Goal: Transaction & Acquisition: Purchase product/service

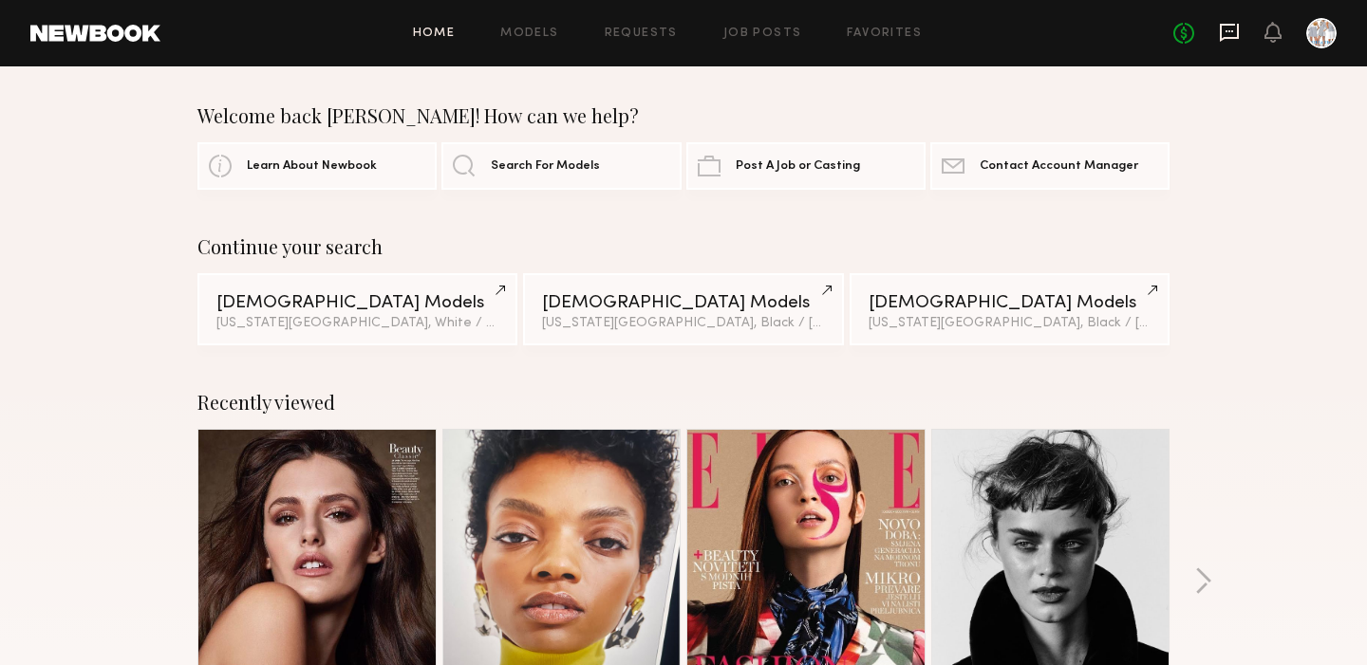
click at [1232, 35] on icon at bounding box center [1229, 32] width 21 height 21
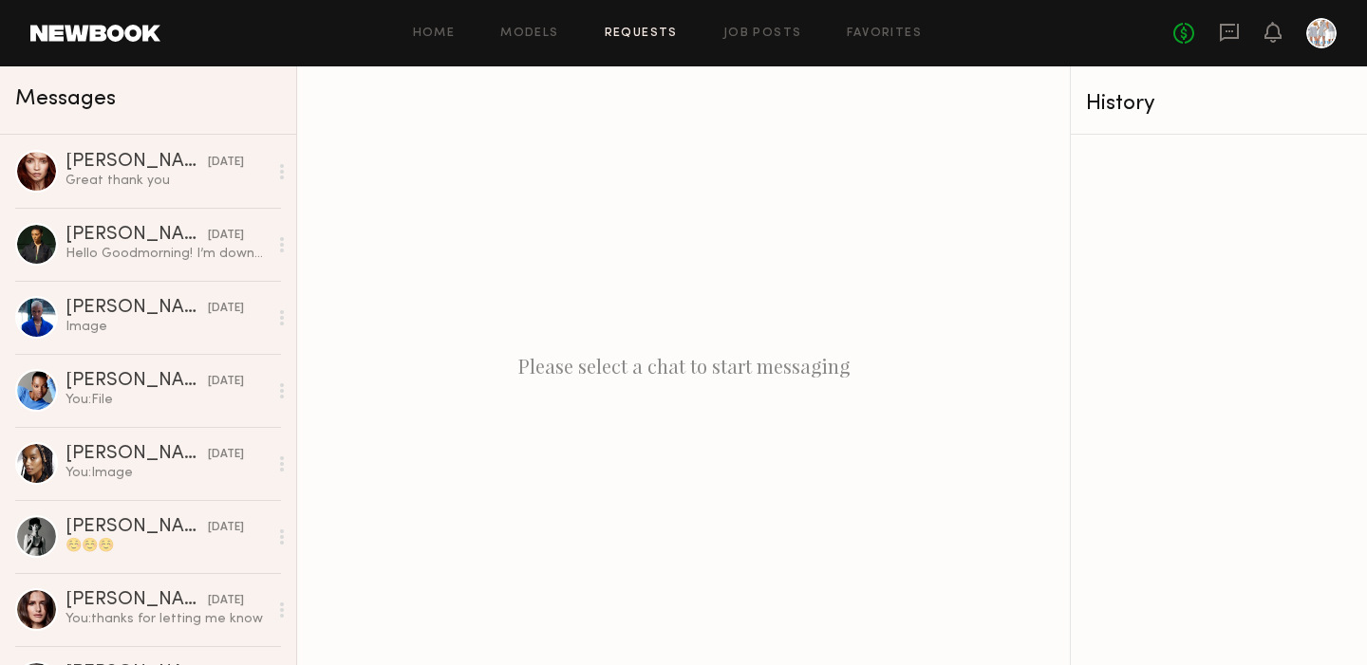
click at [650, 37] on link "Requests" at bounding box center [641, 34] width 73 height 12
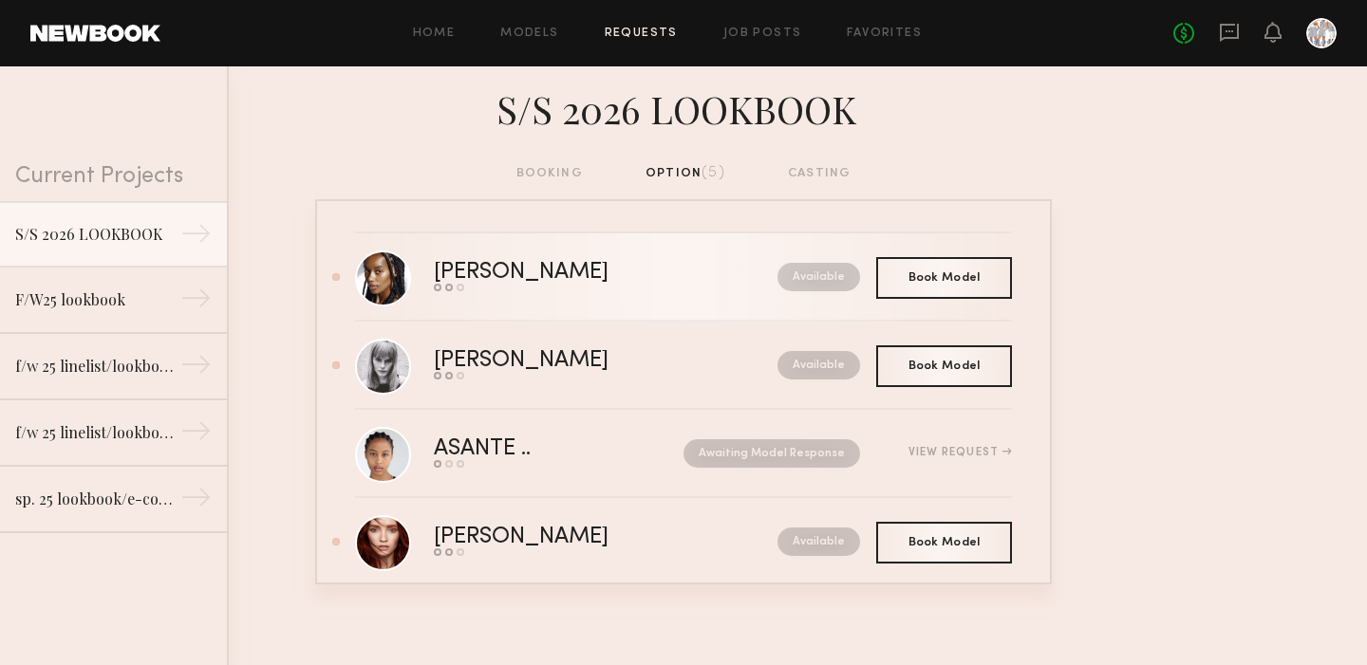
click at [480, 265] on div "Paige G." at bounding box center [563, 273] width 259 height 22
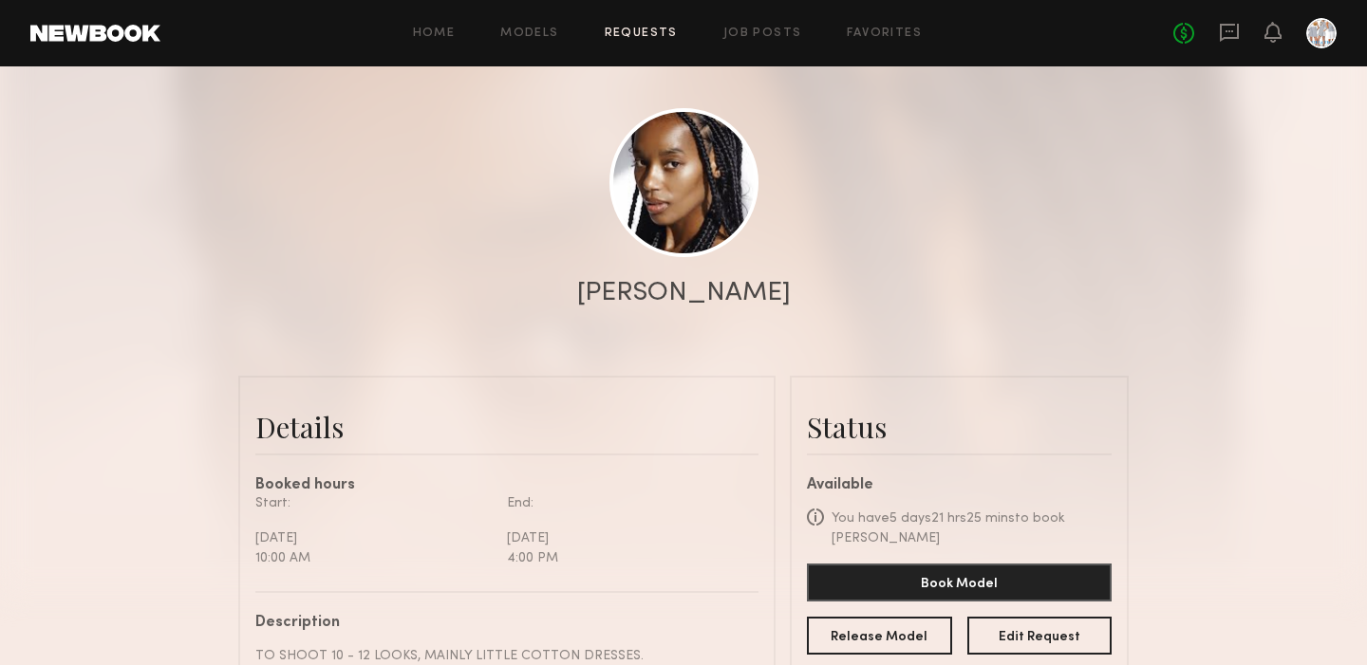
scroll to position [171, 0]
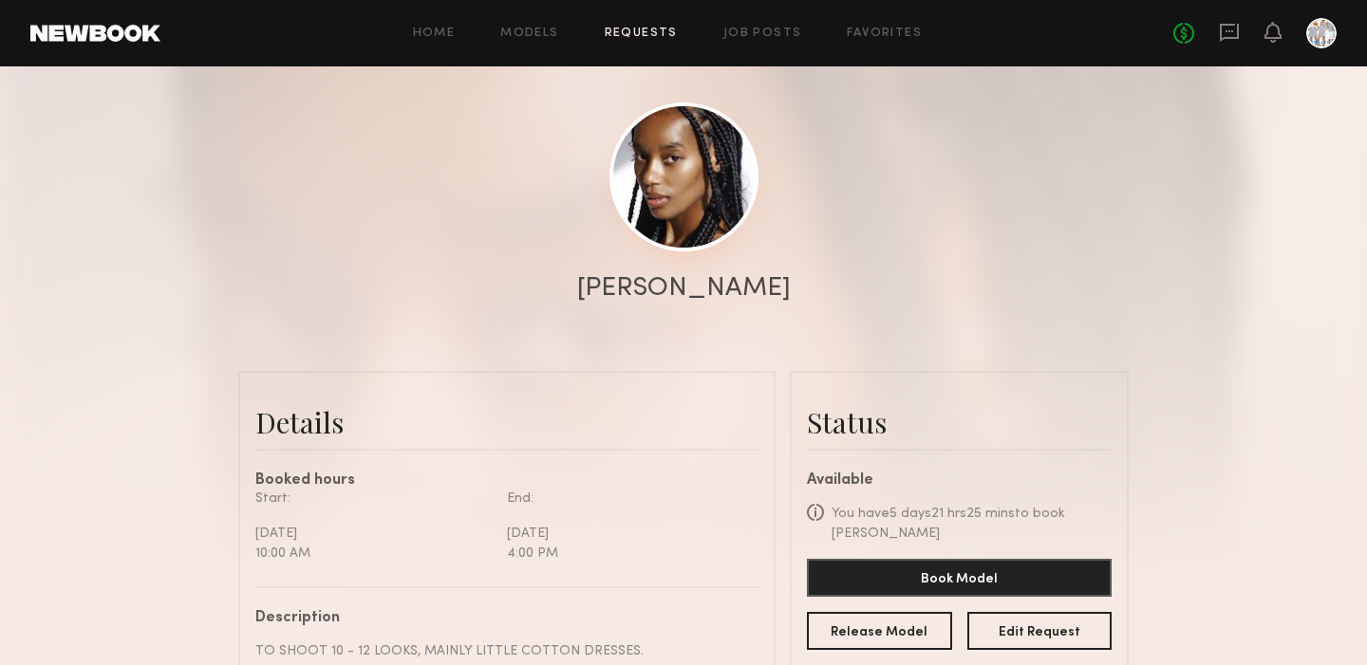
click at [665, 162] on link at bounding box center [683, 177] width 149 height 149
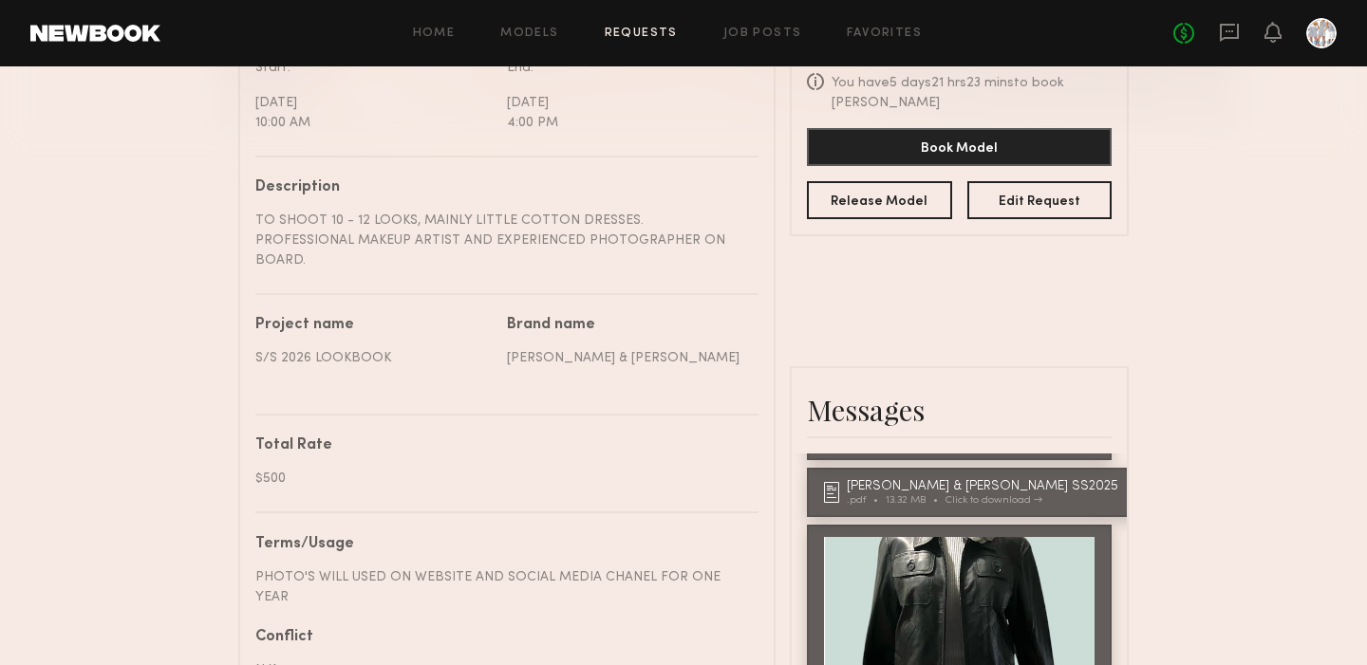
scroll to position [604, 0]
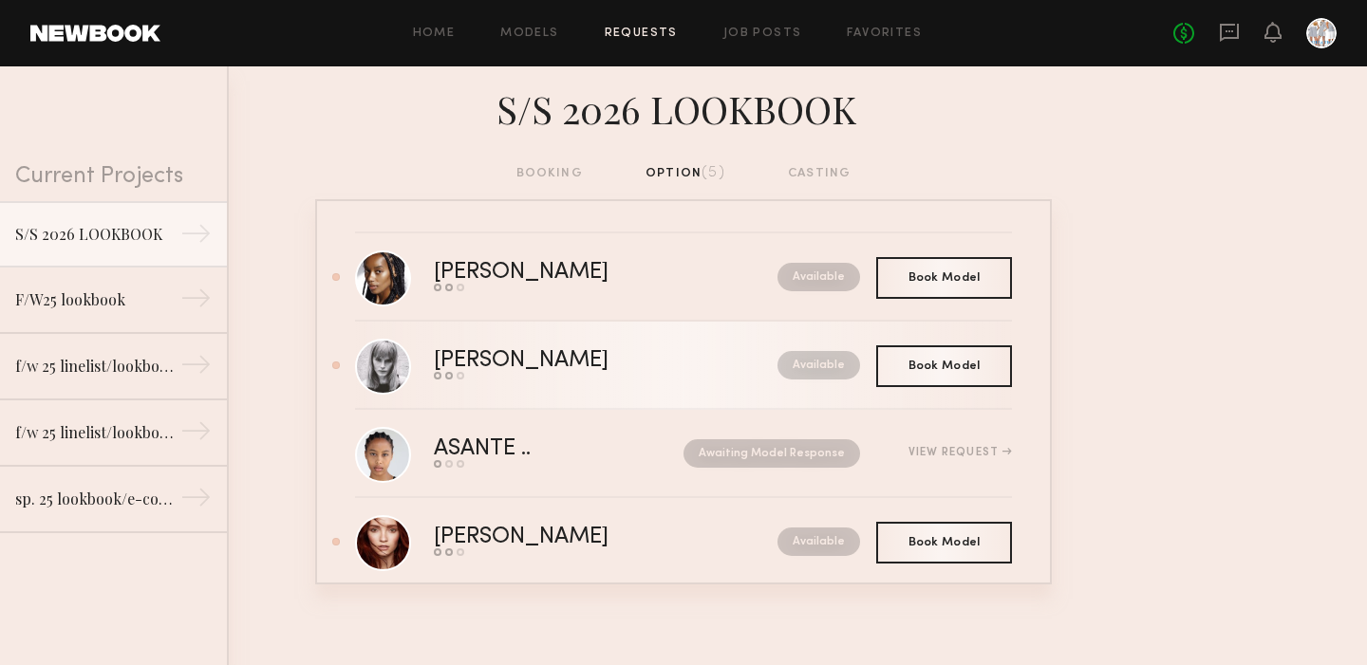
click at [550, 353] on div "Mariana H." at bounding box center [563, 361] width 259 height 22
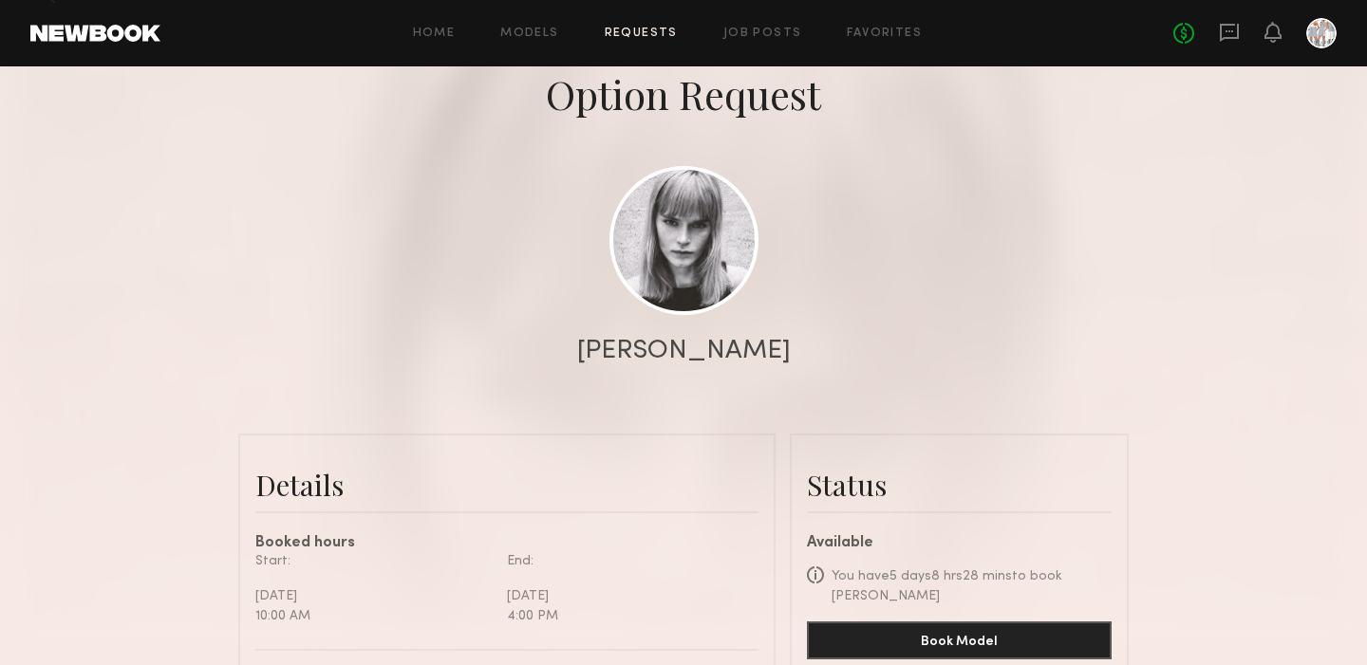
scroll to position [107, 0]
click at [665, 228] on link at bounding box center [683, 240] width 149 height 149
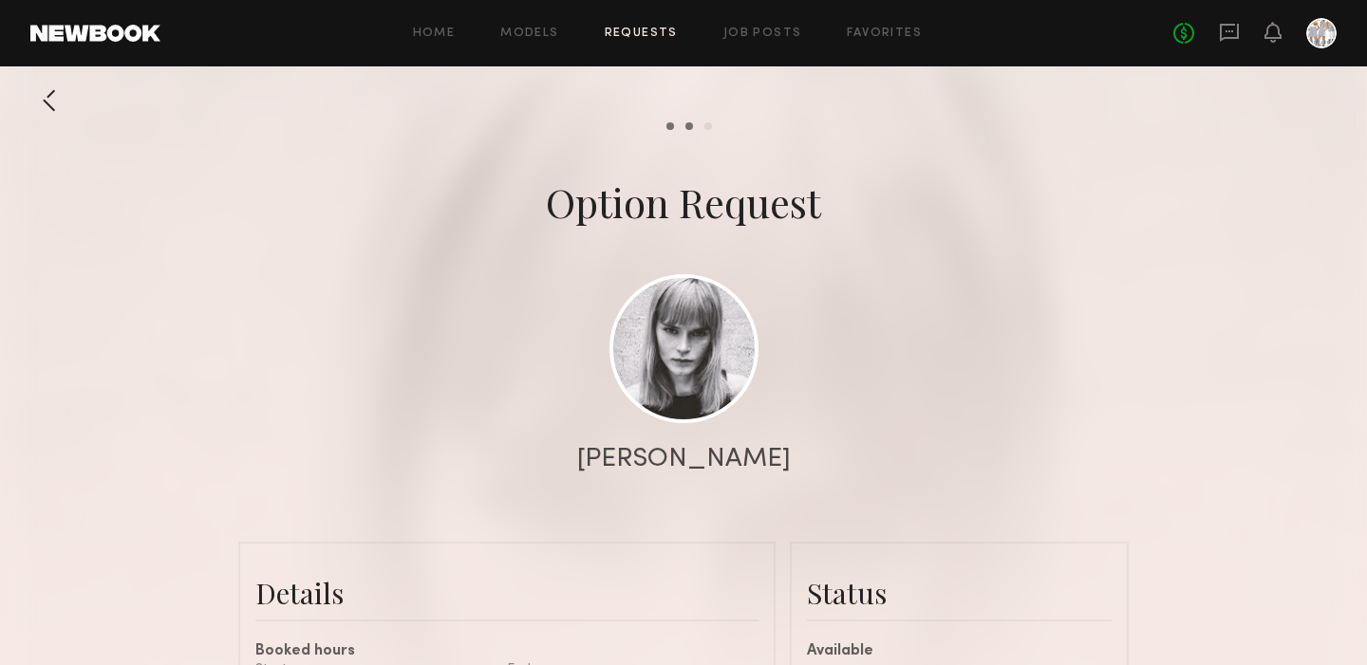
scroll to position [0, 0]
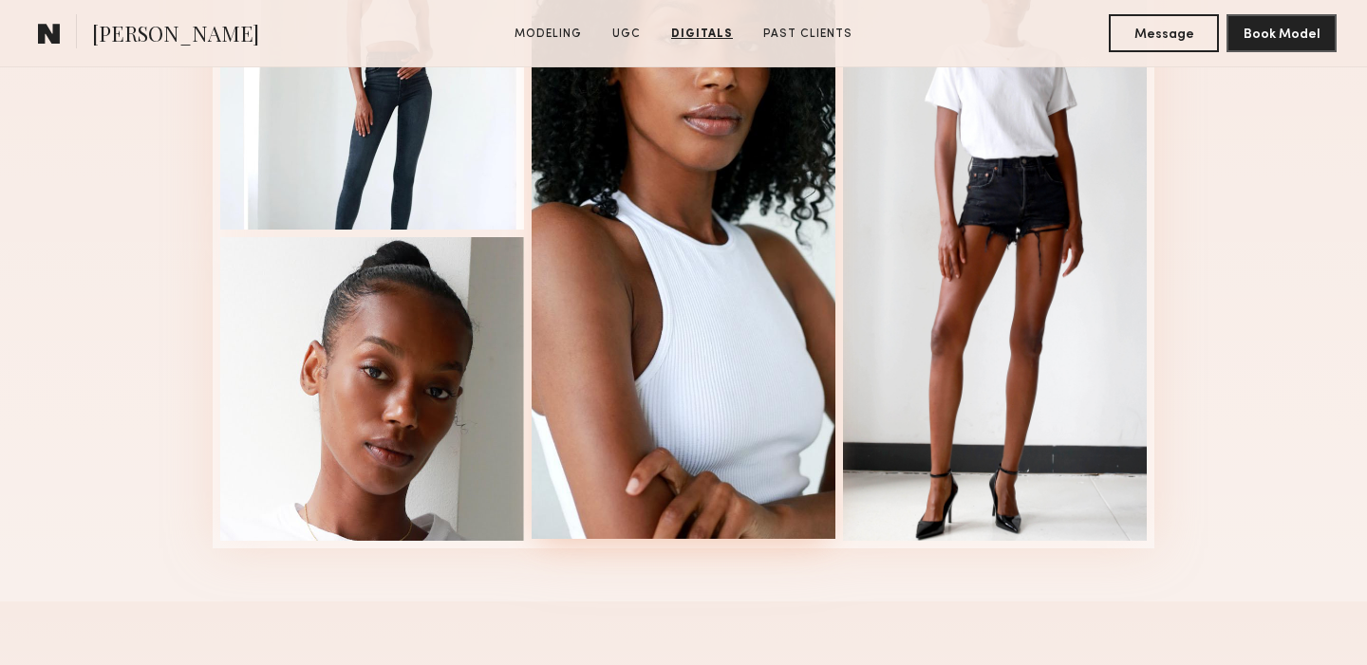
scroll to position [2672, 0]
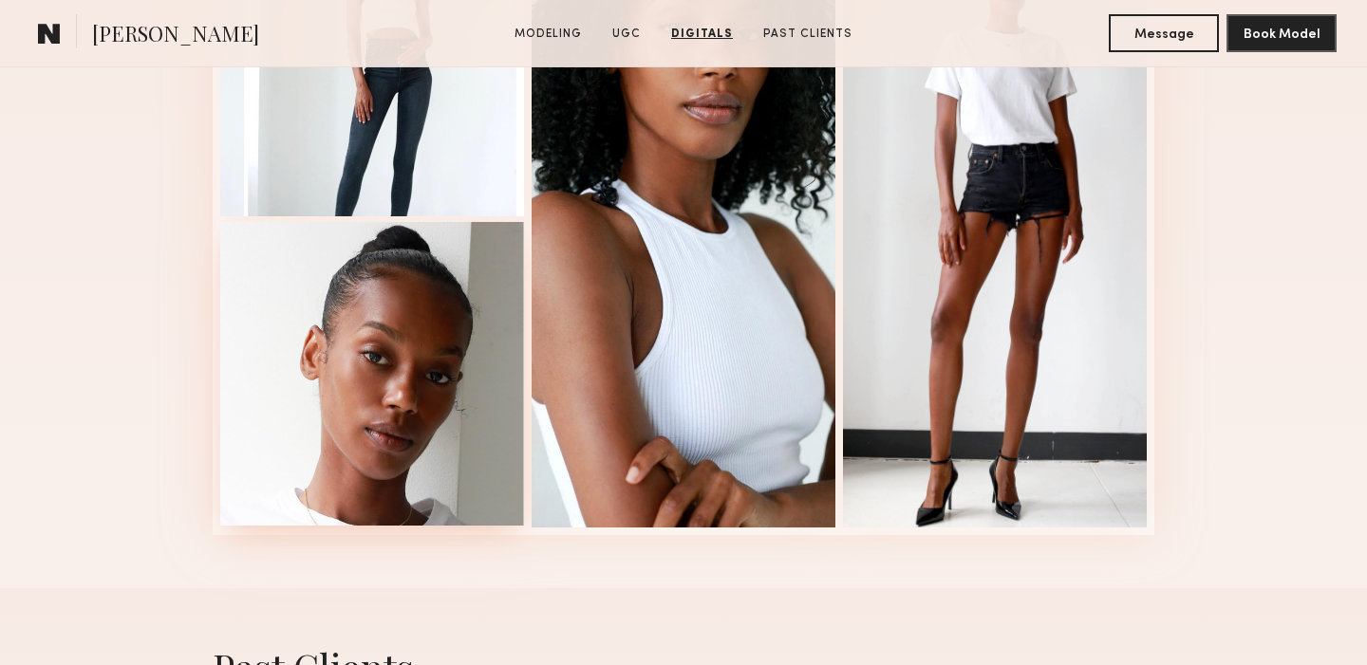
click at [435, 414] on div at bounding box center [372, 374] width 304 height 304
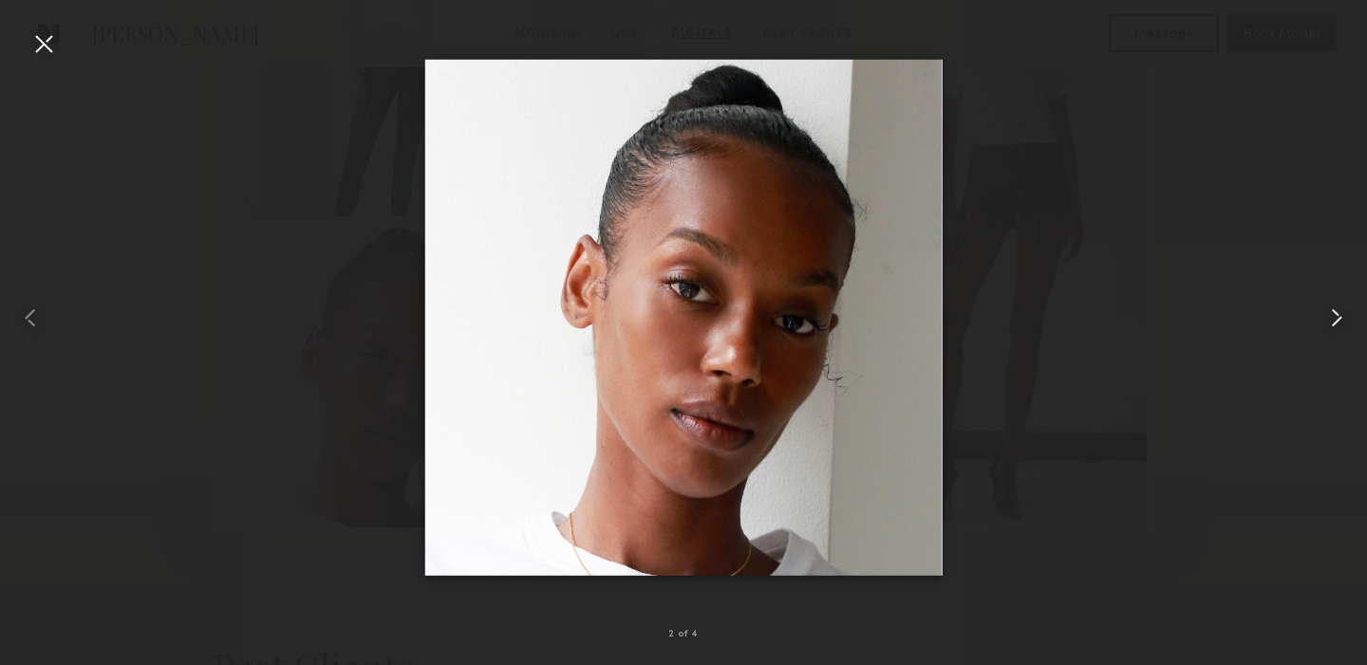
click at [1334, 314] on common-icon at bounding box center [1336, 318] width 30 height 30
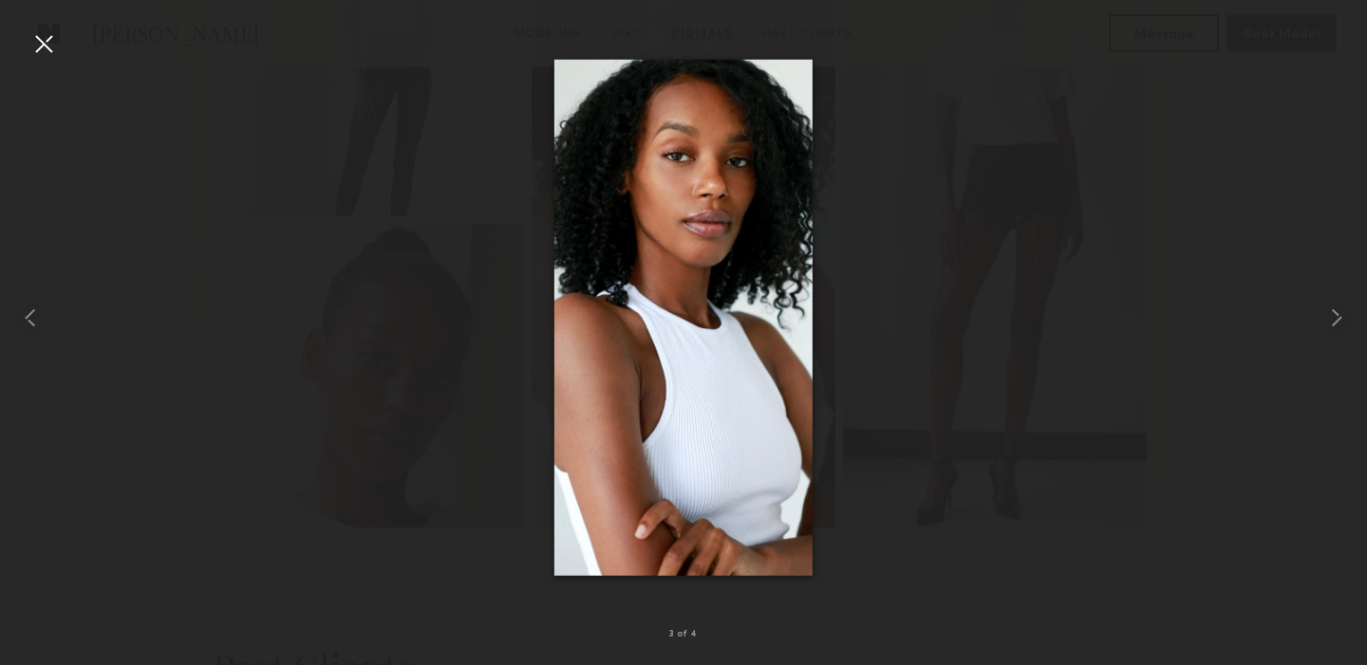
click at [41, 39] on div at bounding box center [43, 43] width 30 height 30
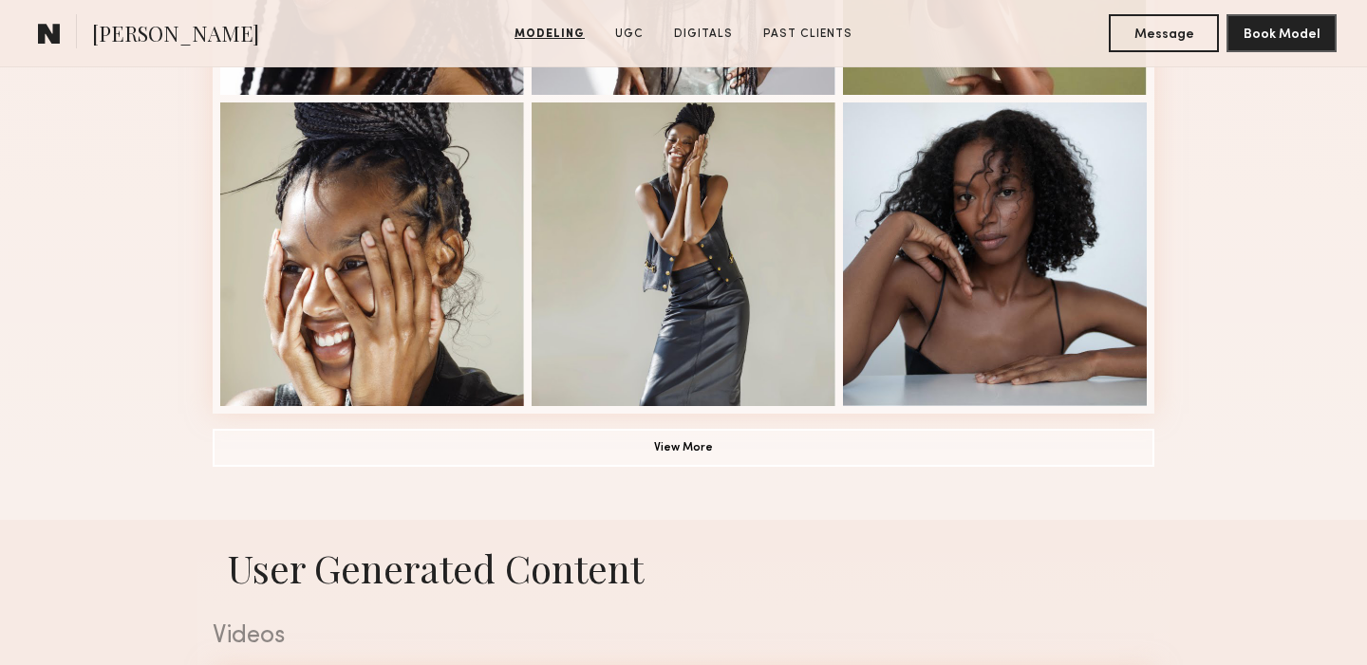
scroll to position [1394, 0]
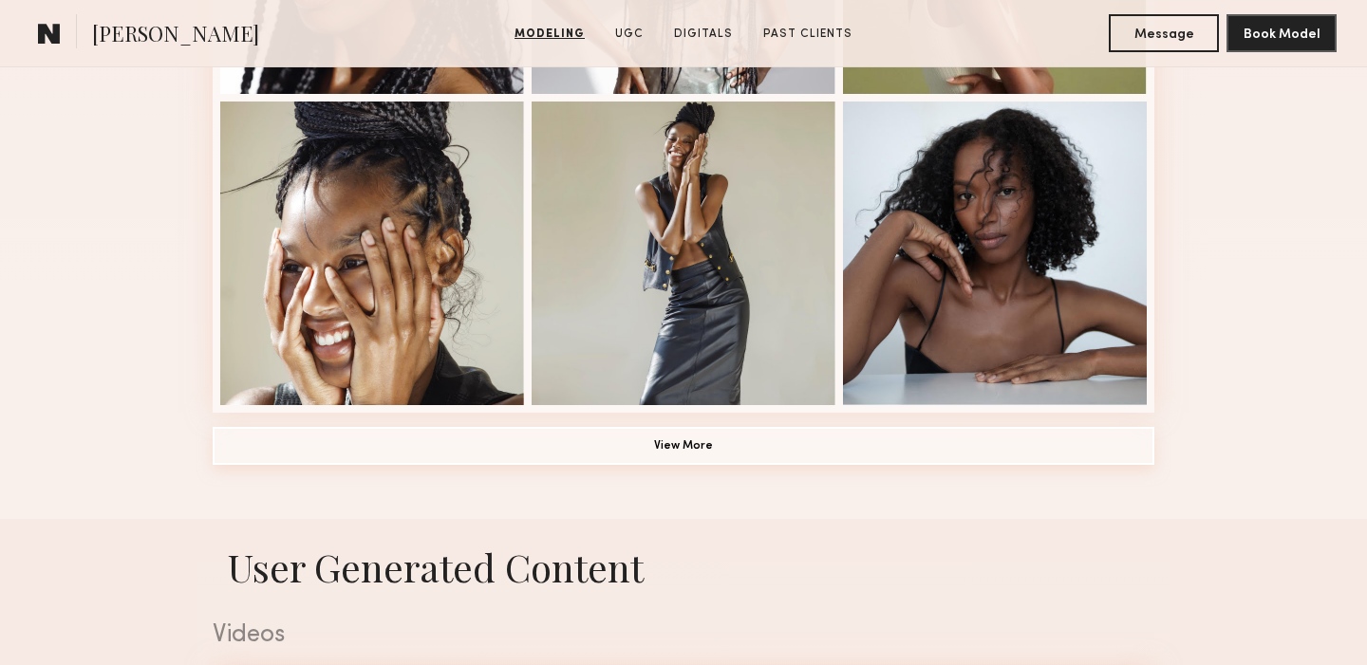
click at [671, 440] on button "View More" at bounding box center [684, 446] width 942 height 38
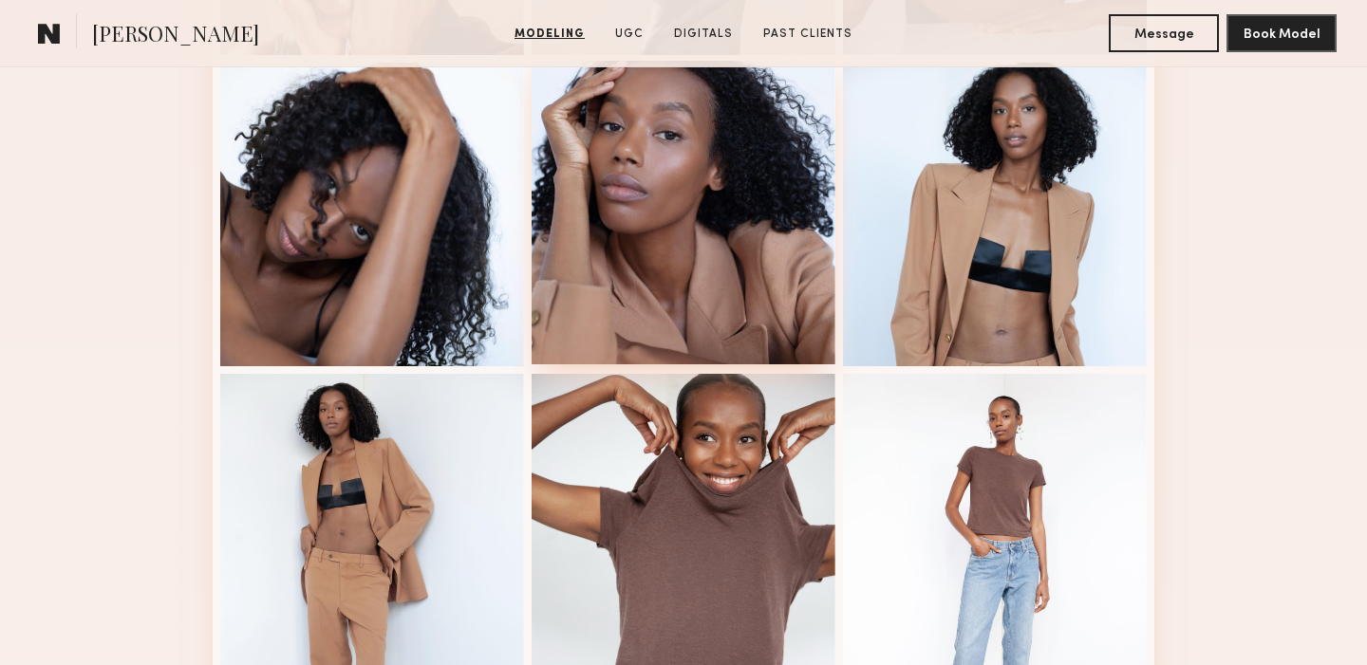
scroll to position [1759, 0]
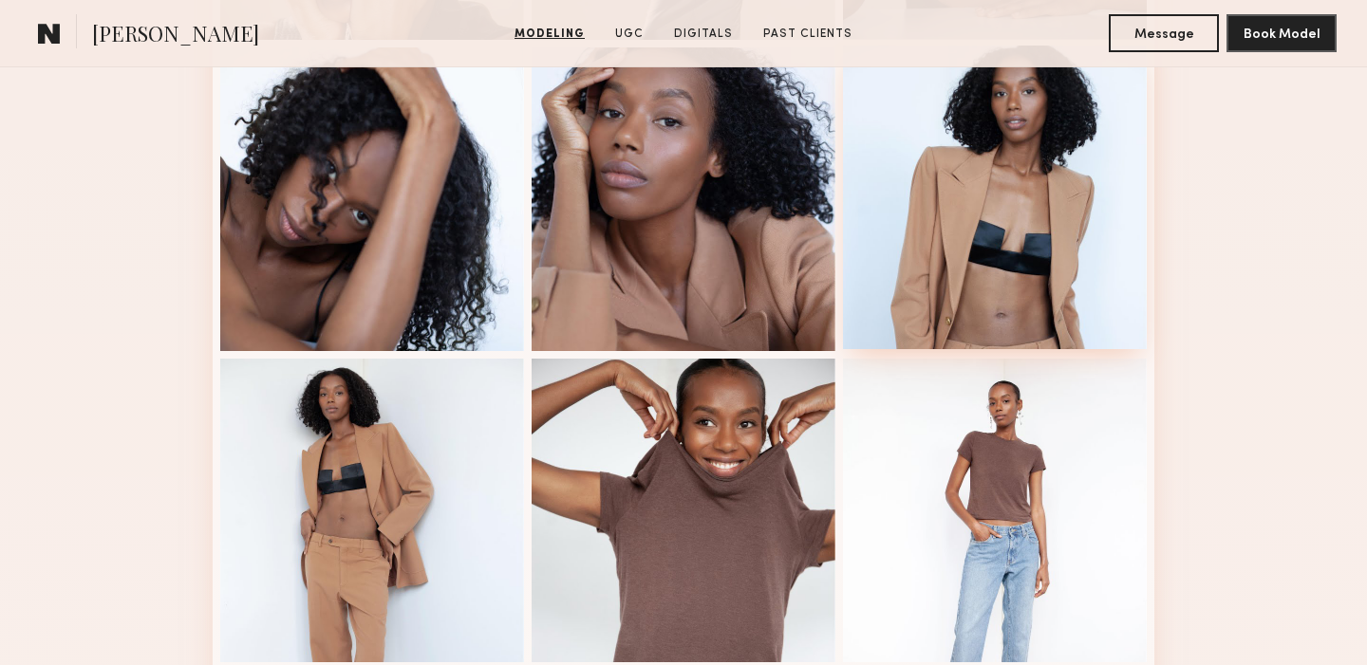
click at [1046, 193] on div at bounding box center [995, 198] width 304 height 304
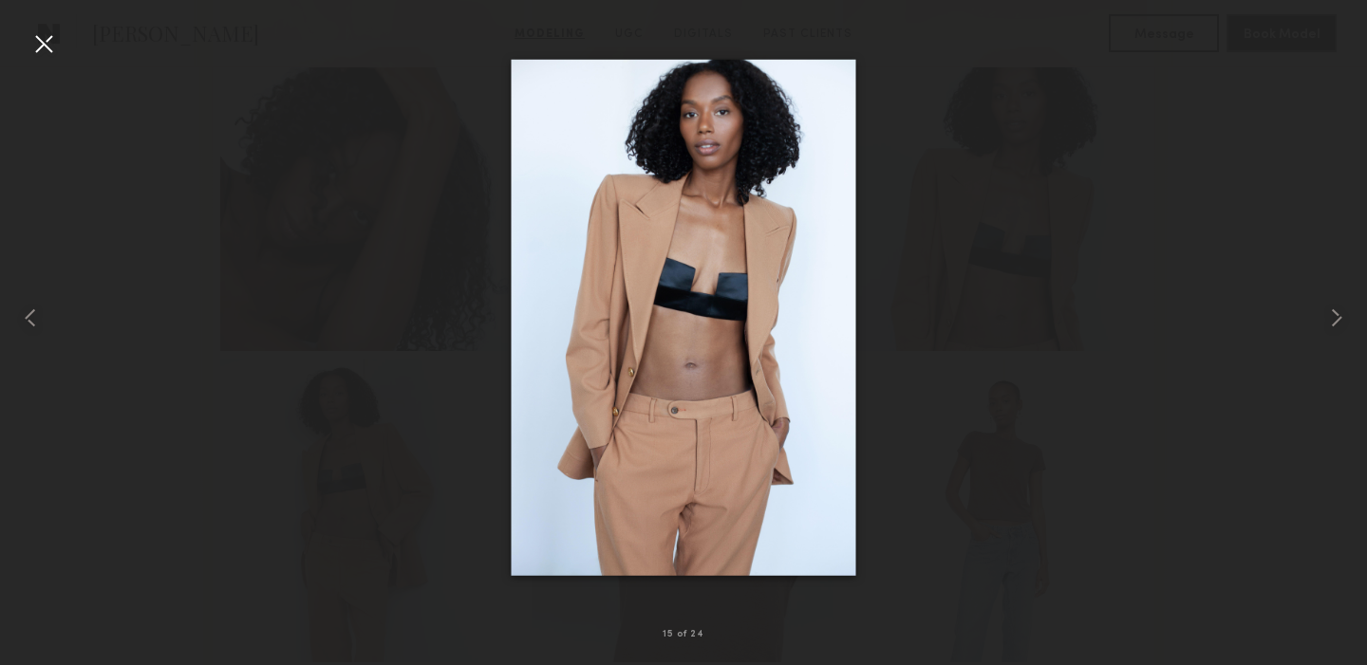
click at [44, 48] on div at bounding box center [43, 43] width 30 height 30
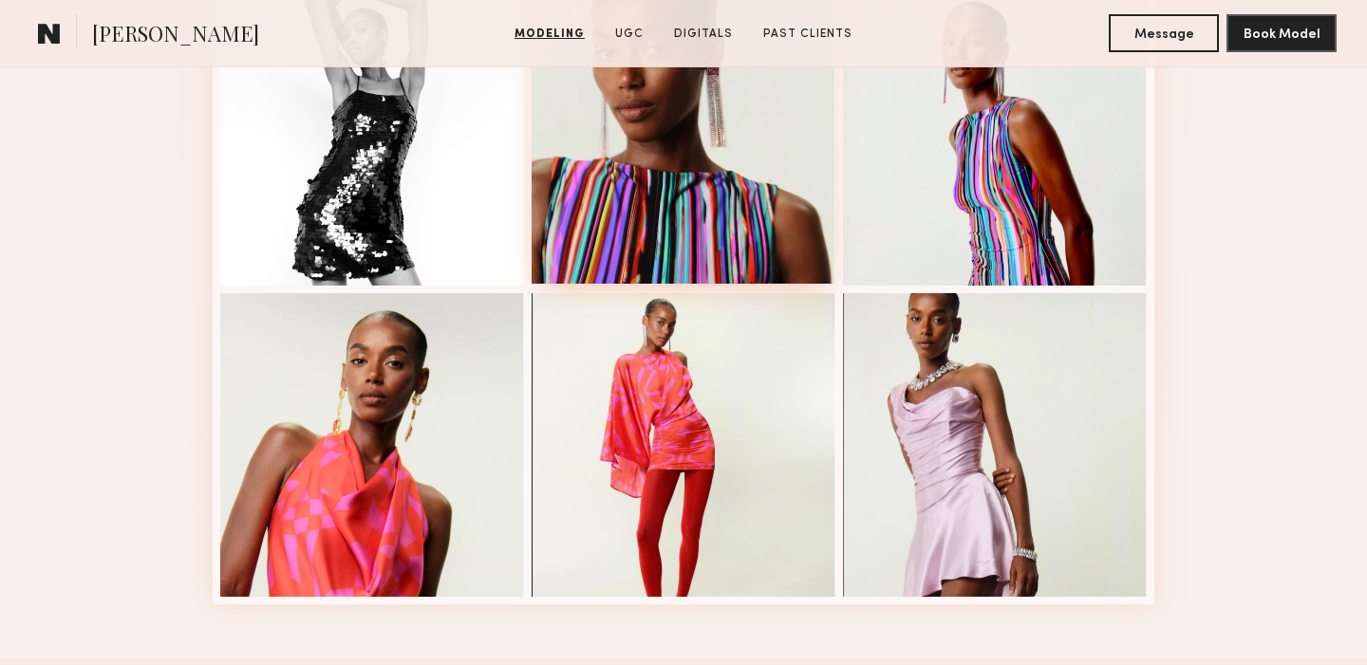
scroll to position [2465, 0]
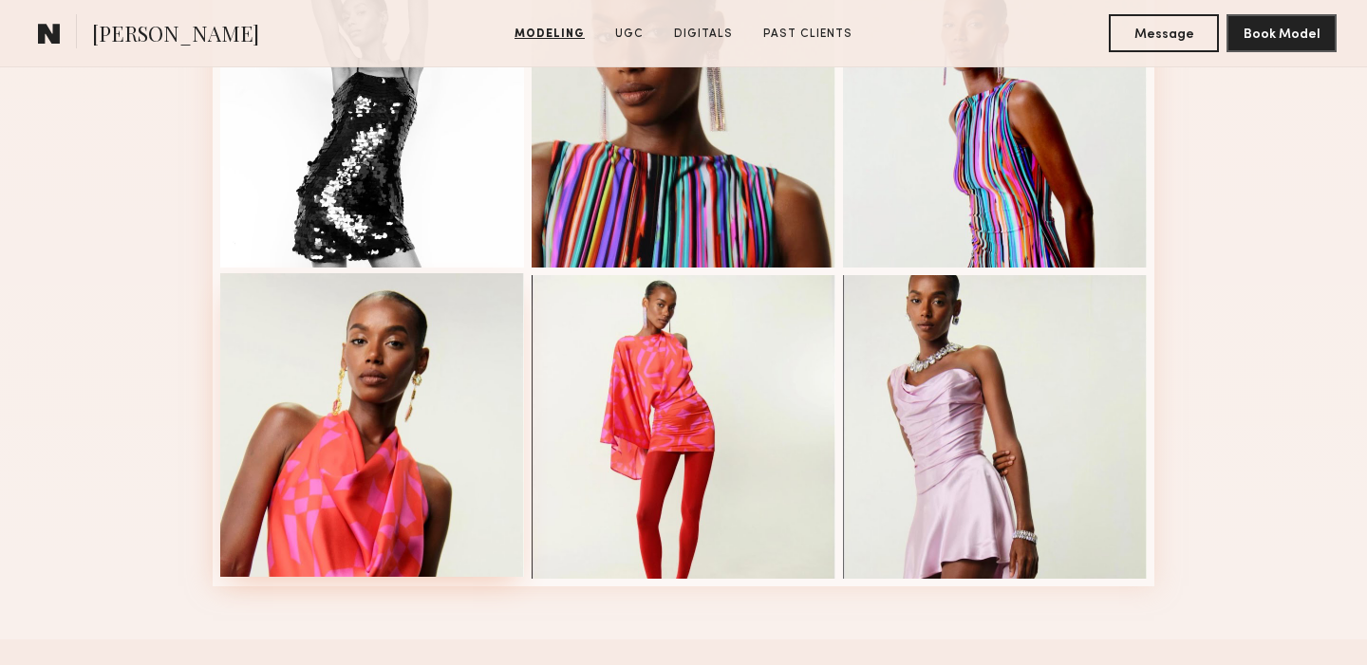
click at [381, 358] on div at bounding box center [372, 425] width 304 height 304
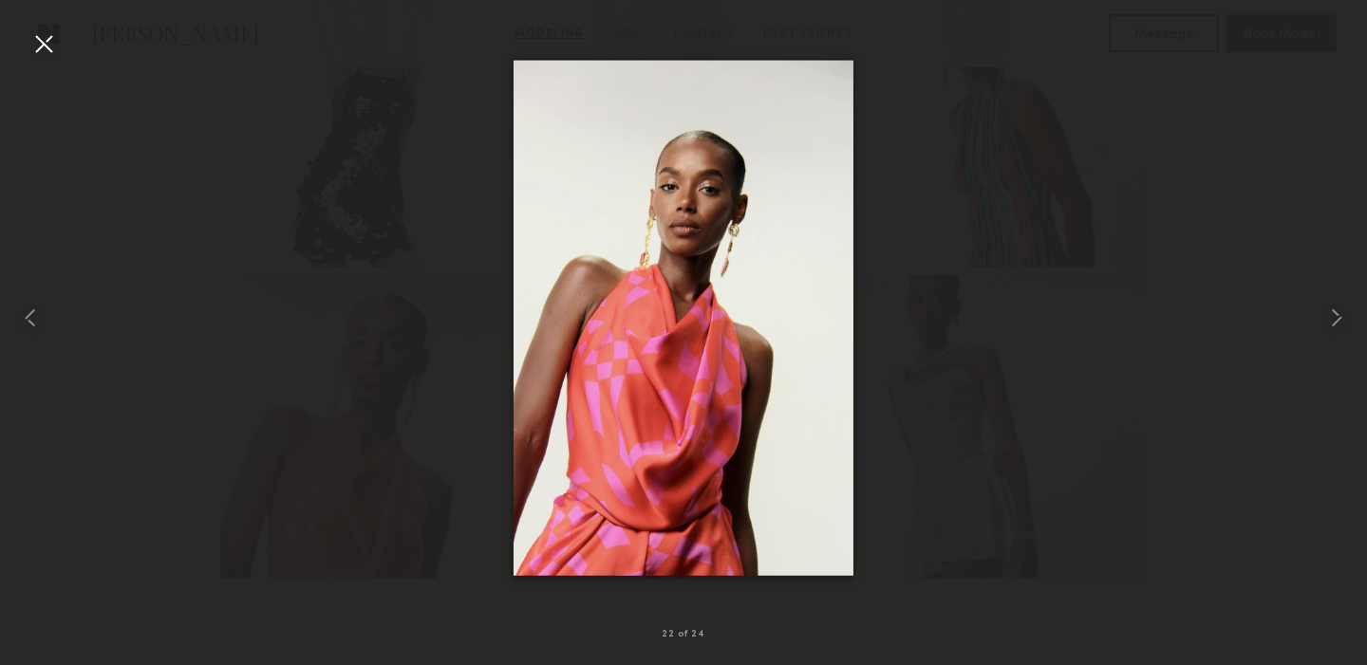
click at [47, 47] on div at bounding box center [43, 43] width 30 height 30
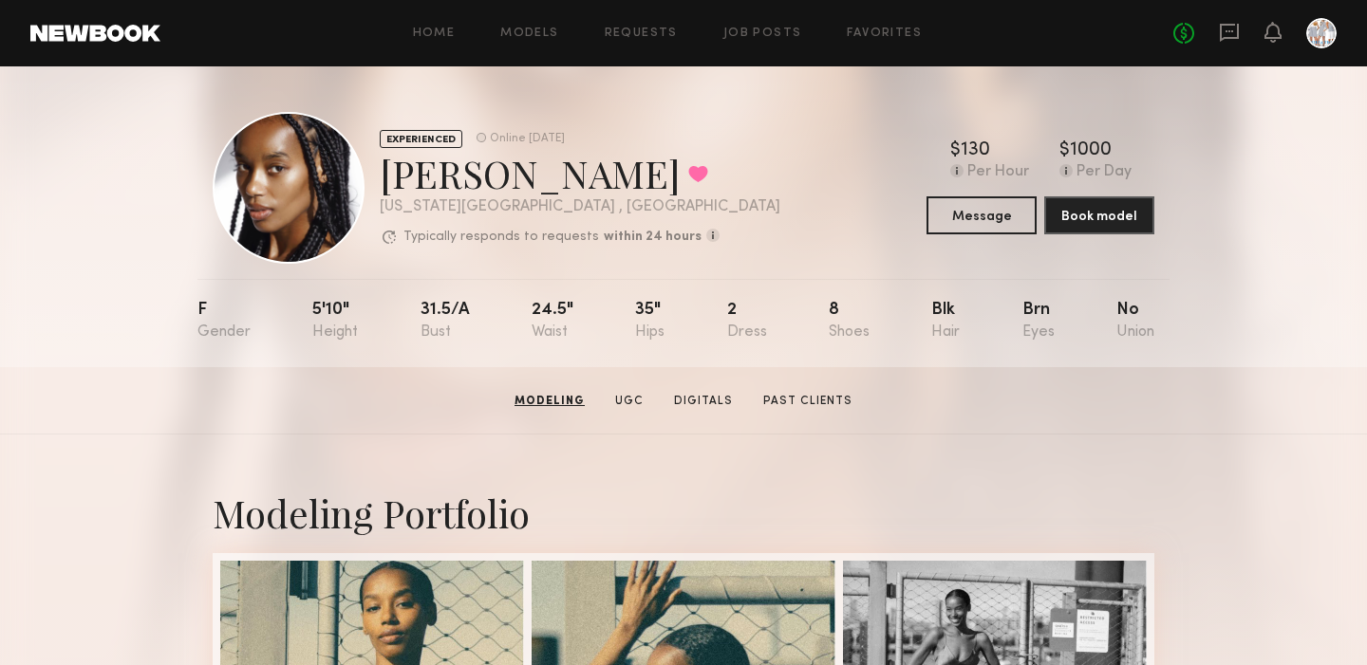
scroll to position [0, 0]
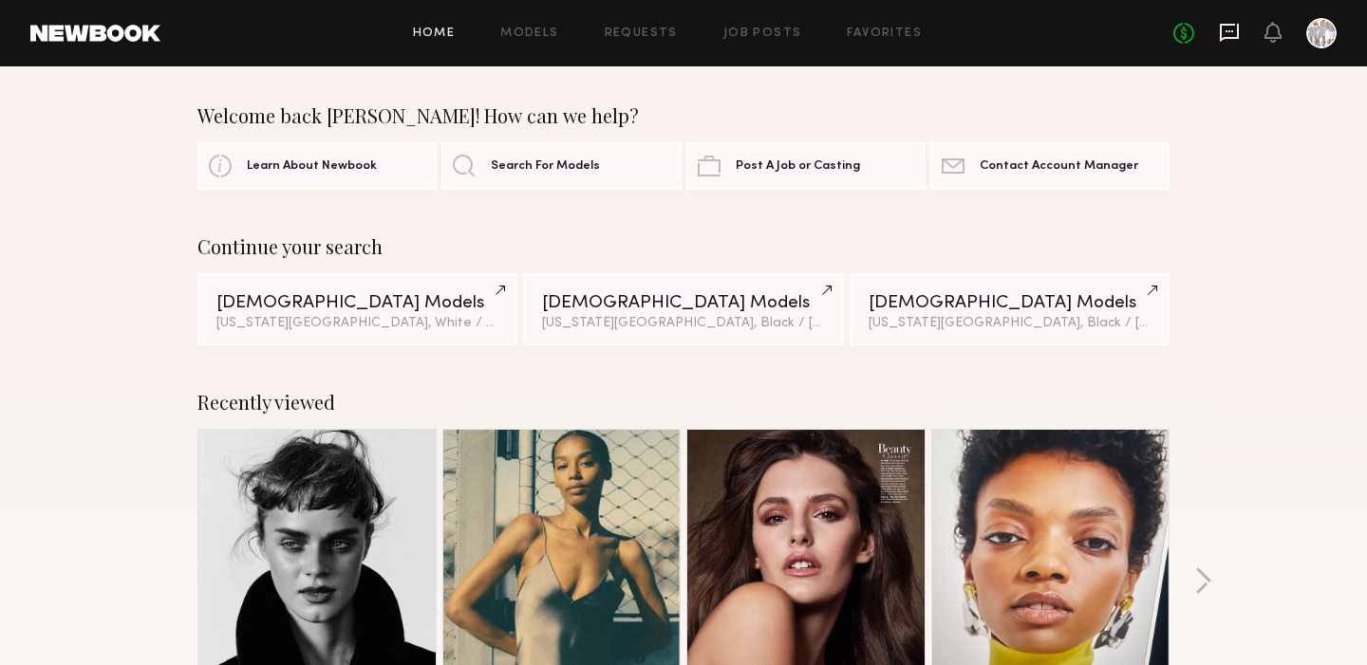
click at [1227, 29] on icon at bounding box center [1229, 32] width 21 height 21
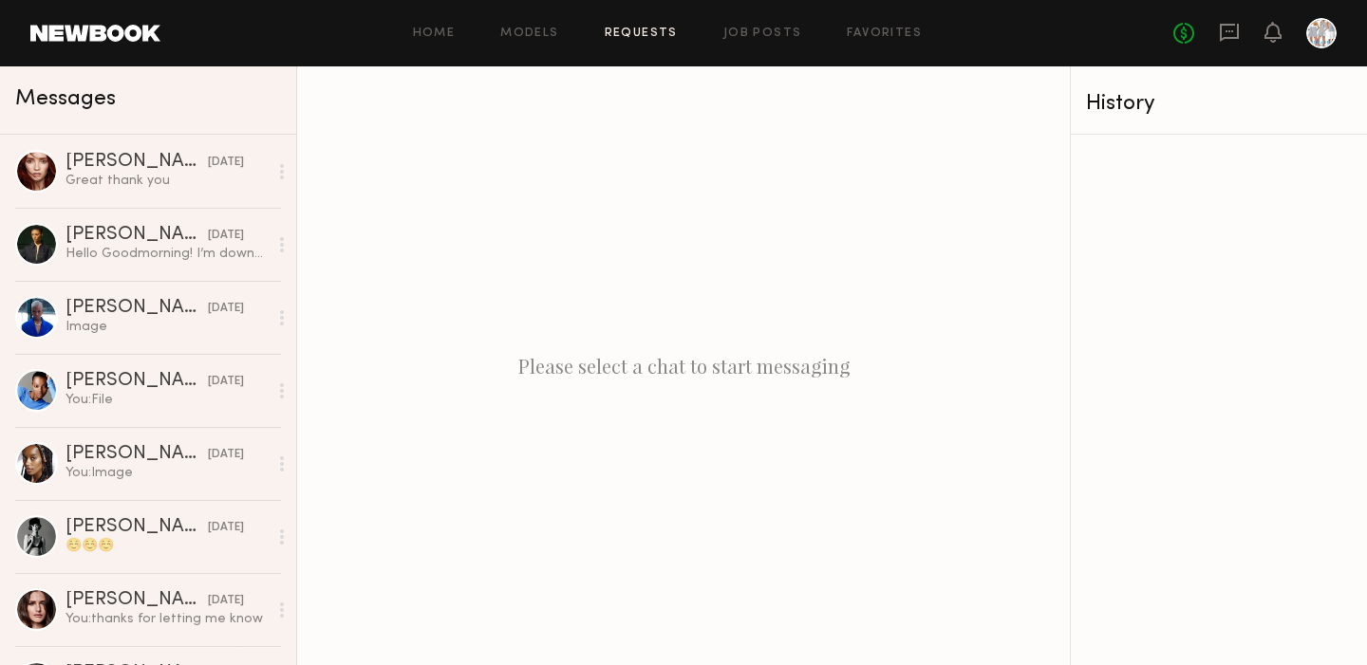
click at [635, 33] on link "Requests" at bounding box center [641, 34] width 73 height 12
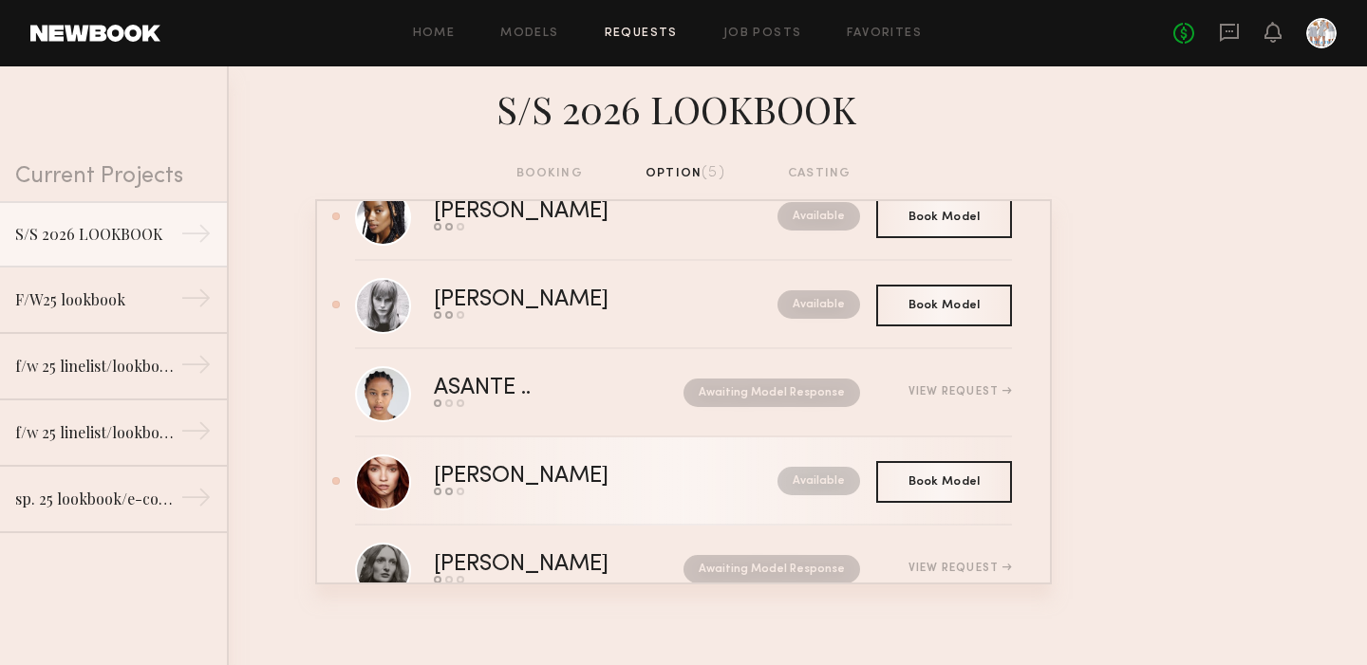
scroll to position [65, 0]
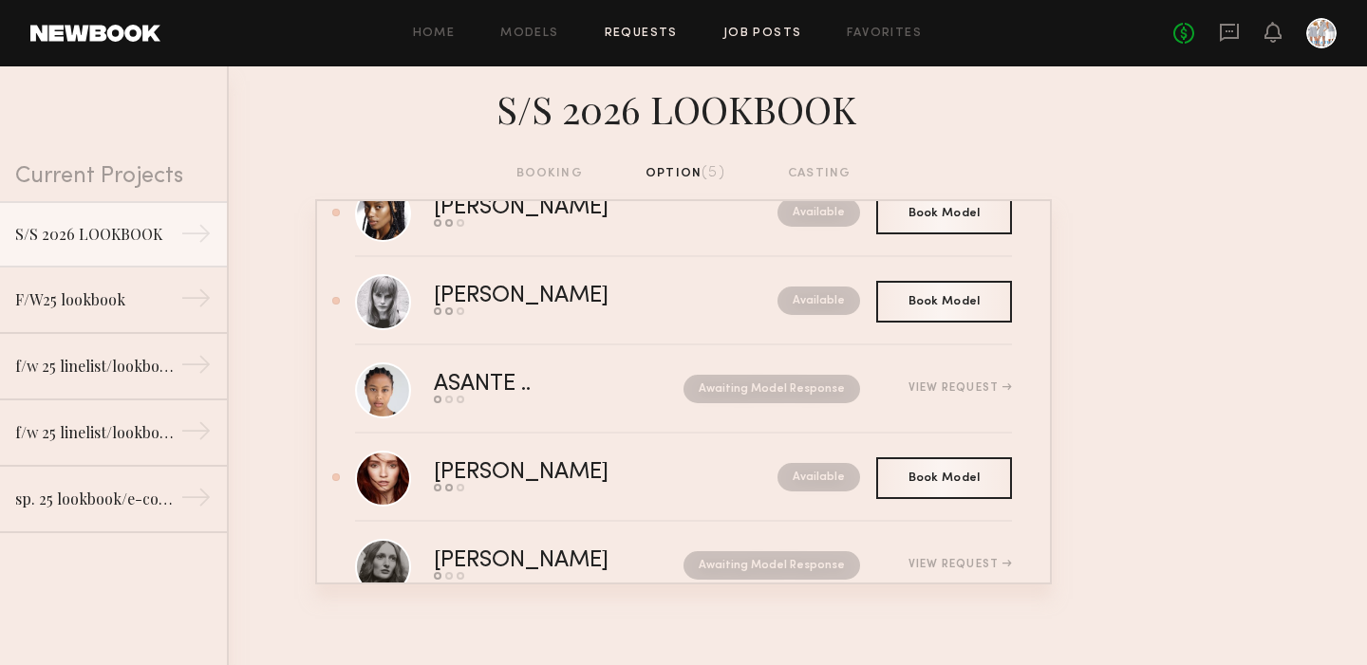
click at [771, 35] on link "Job Posts" at bounding box center [762, 34] width 79 height 12
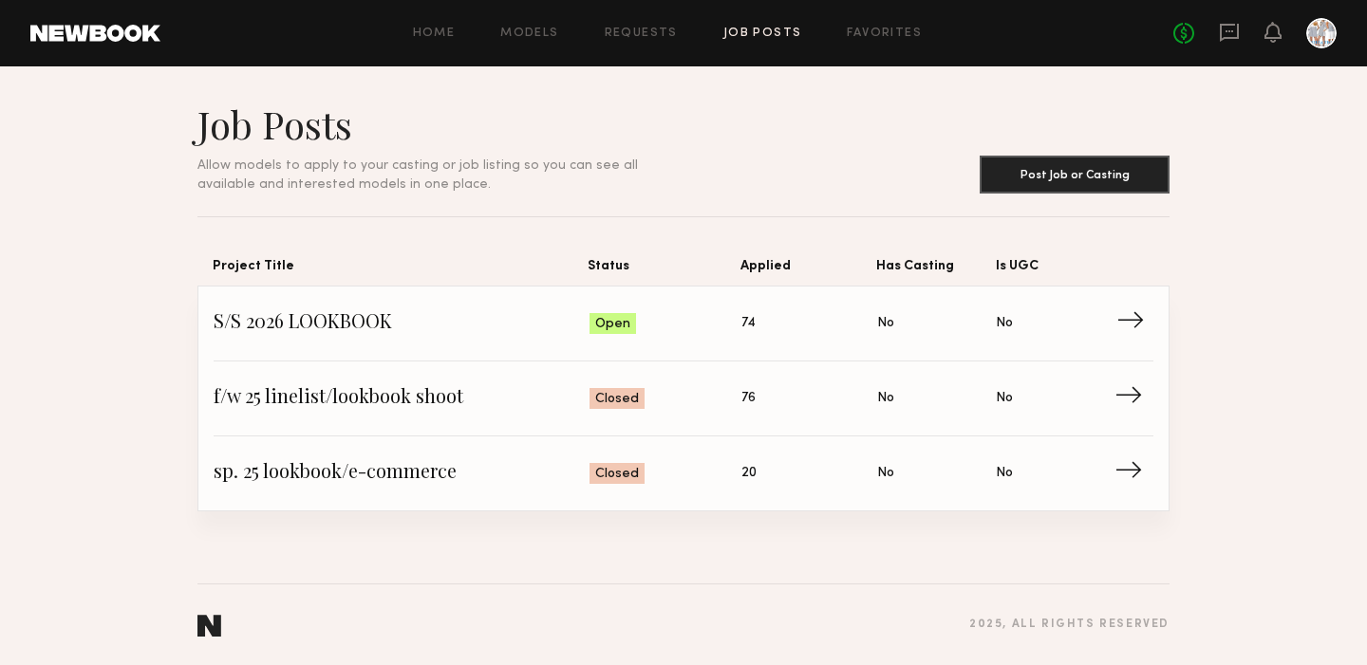
click at [1132, 314] on span "→" at bounding box center [1135, 323] width 39 height 28
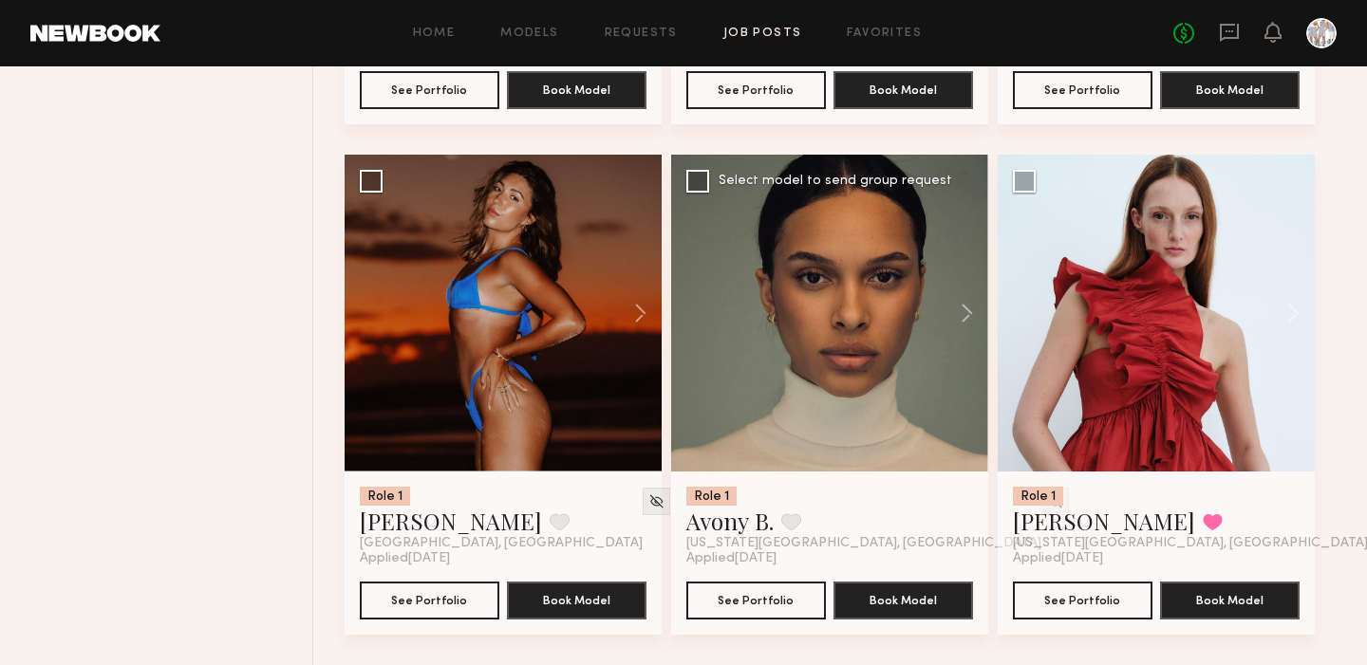
scroll to position [4233, 0]
click at [1291, 307] on button at bounding box center [1284, 313] width 61 height 317
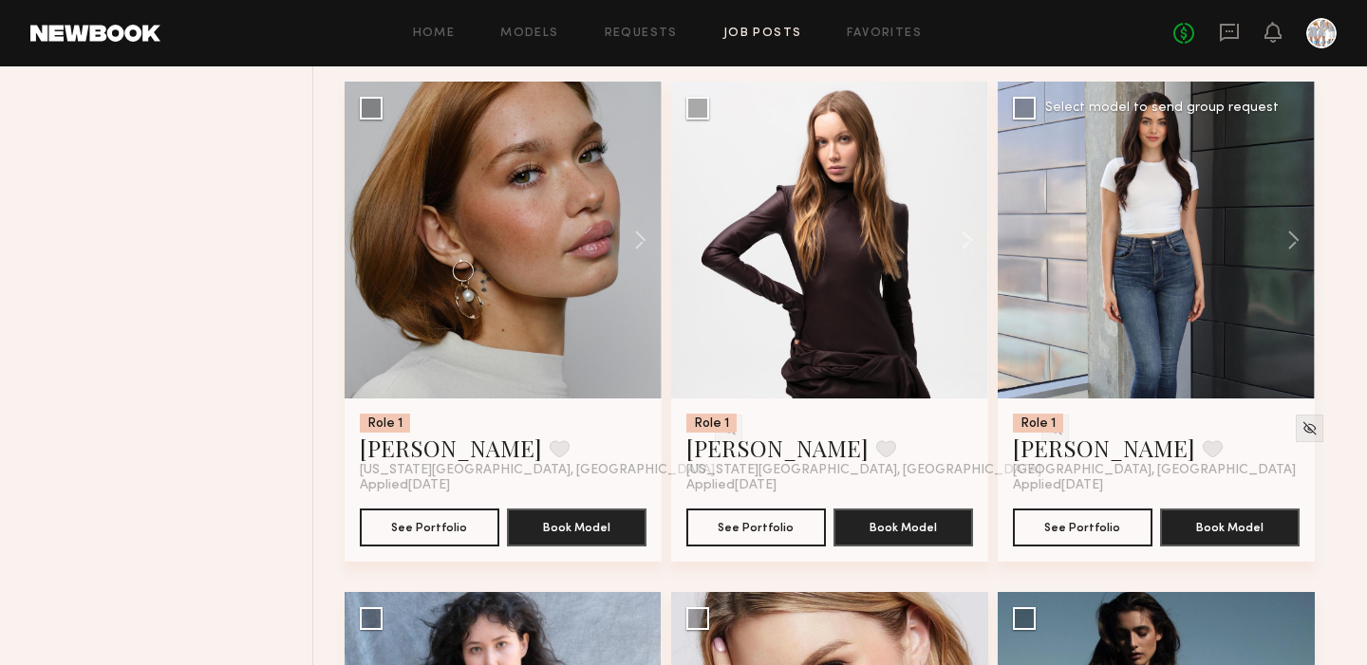
scroll to position [1732, 0]
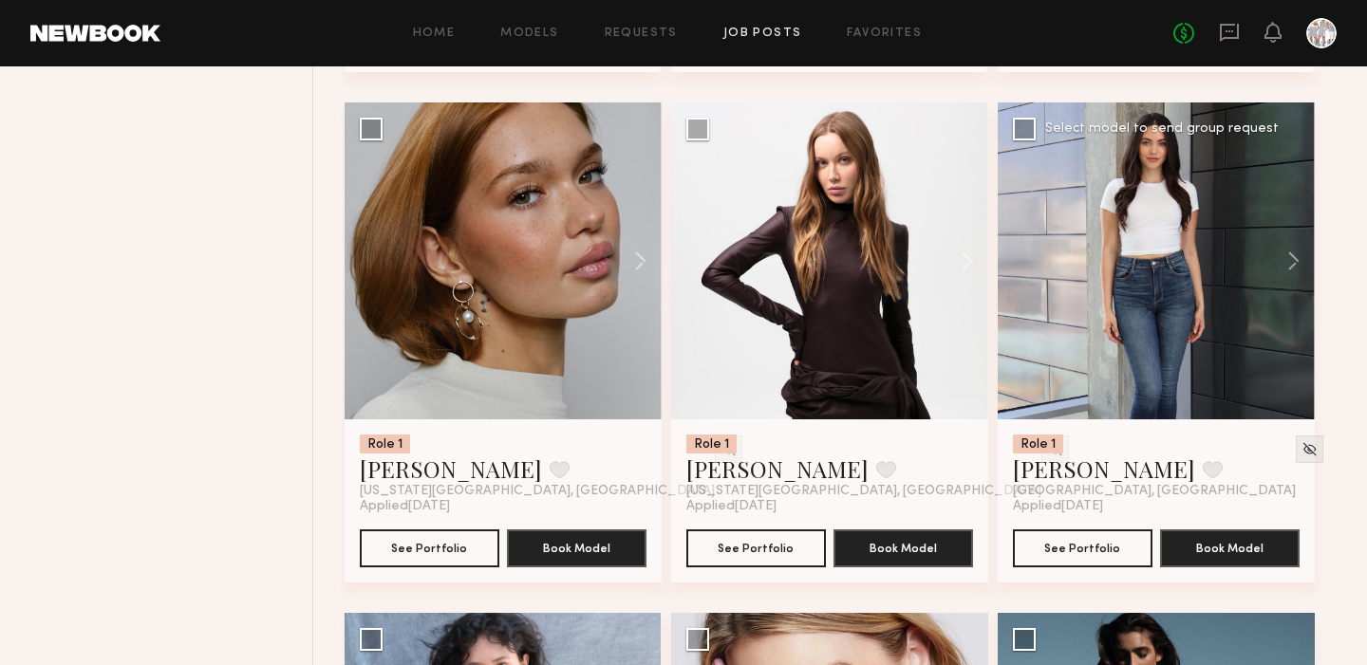
click at [1135, 265] on div at bounding box center [1156, 261] width 317 height 317
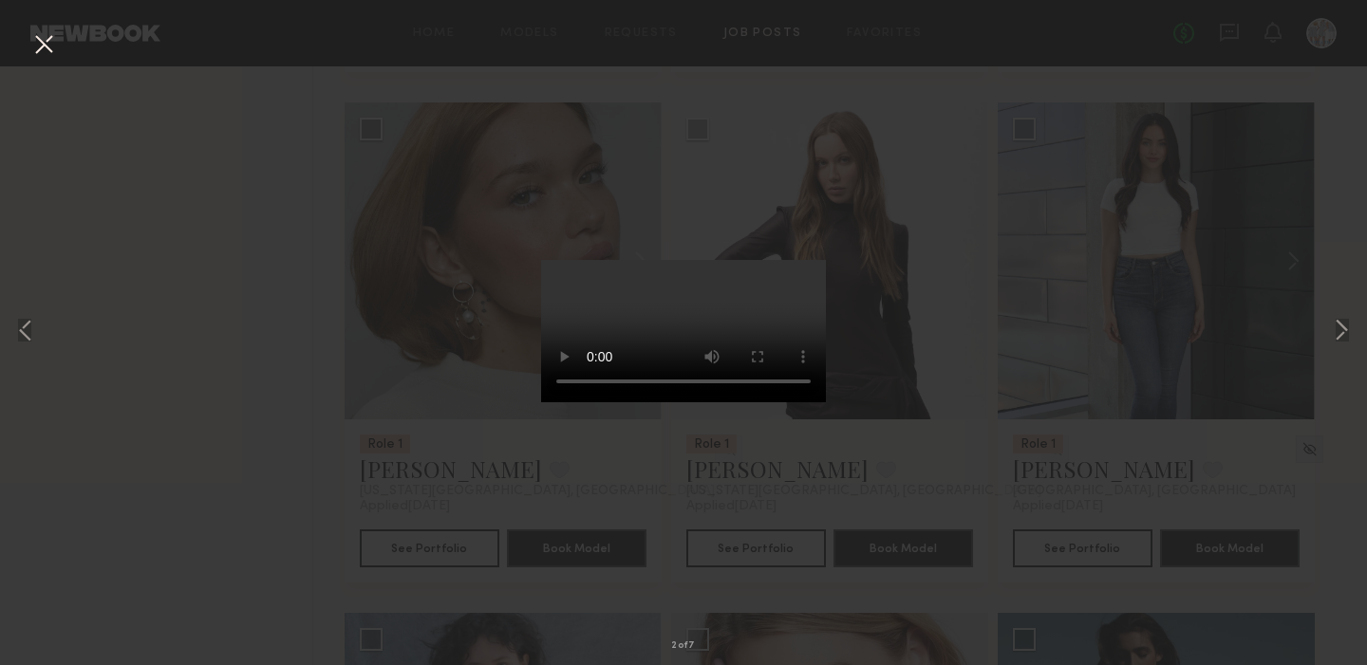
click at [43, 41] on button at bounding box center [43, 45] width 30 height 34
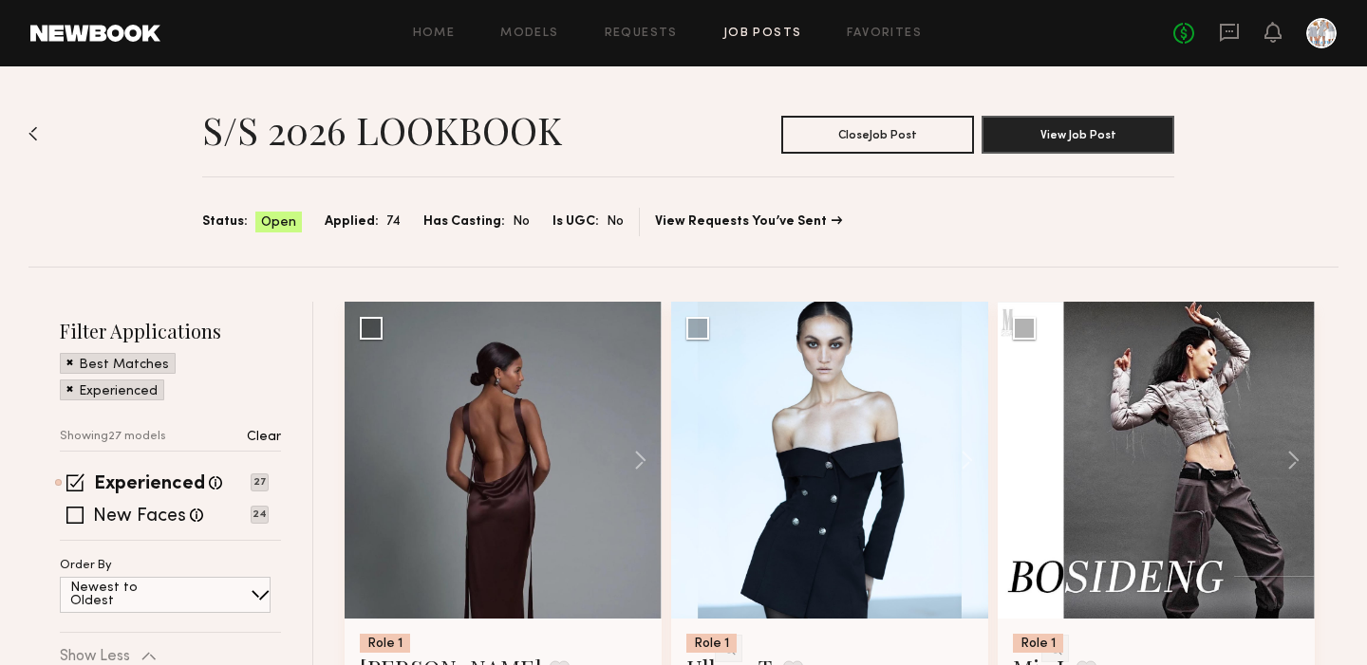
scroll to position [0, 0]
click at [501, 439] on div at bounding box center [503, 460] width 317 height 317
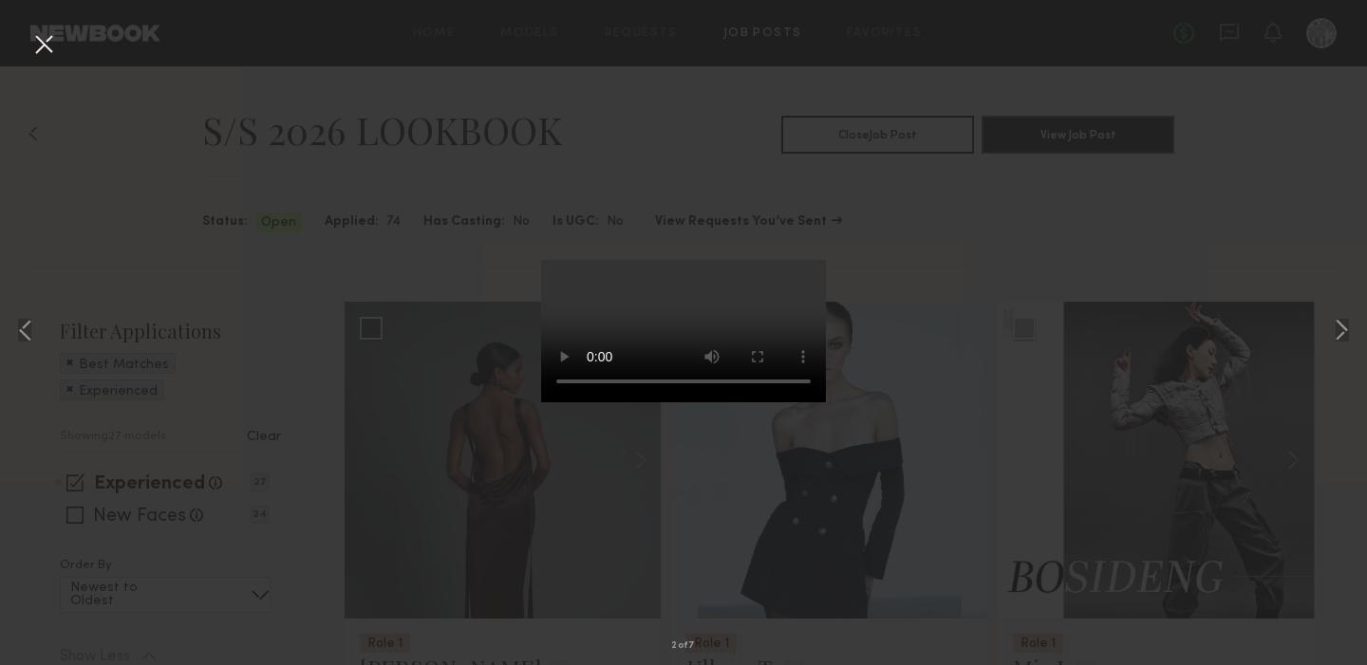
click at [36, 40] on button at bounding box center [43, 45] width 30 height 34
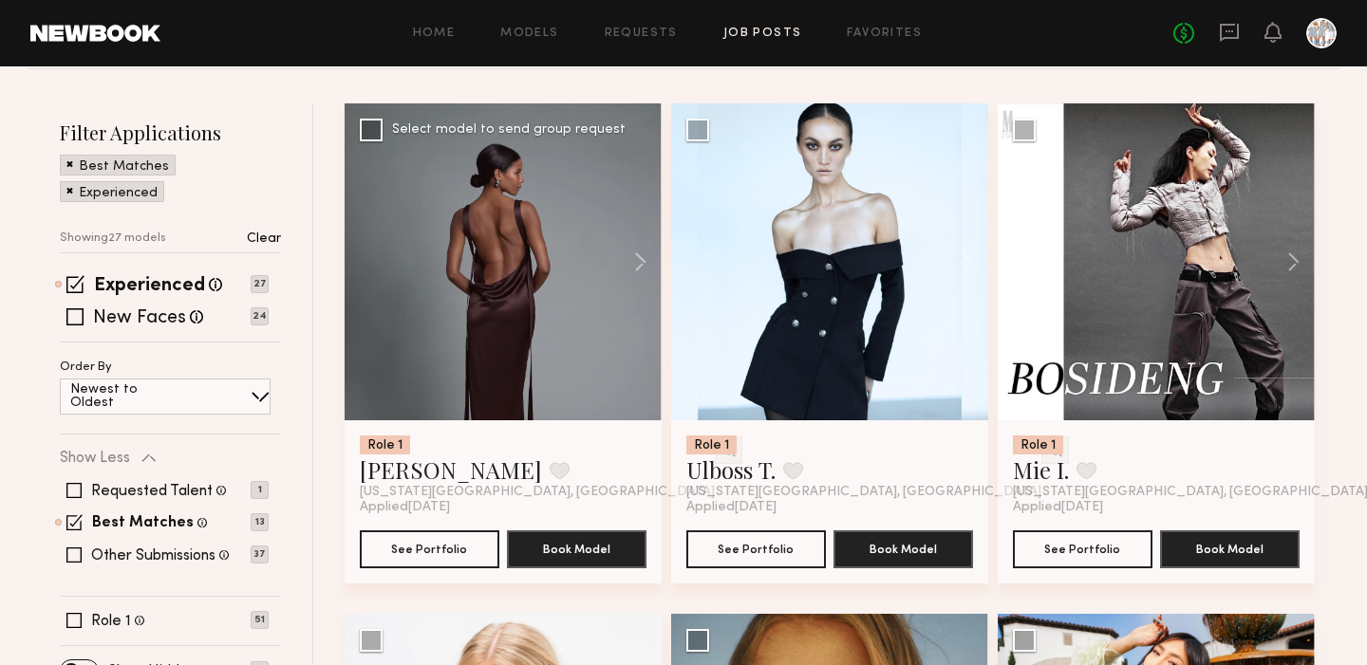
scroll to position [200, 0]
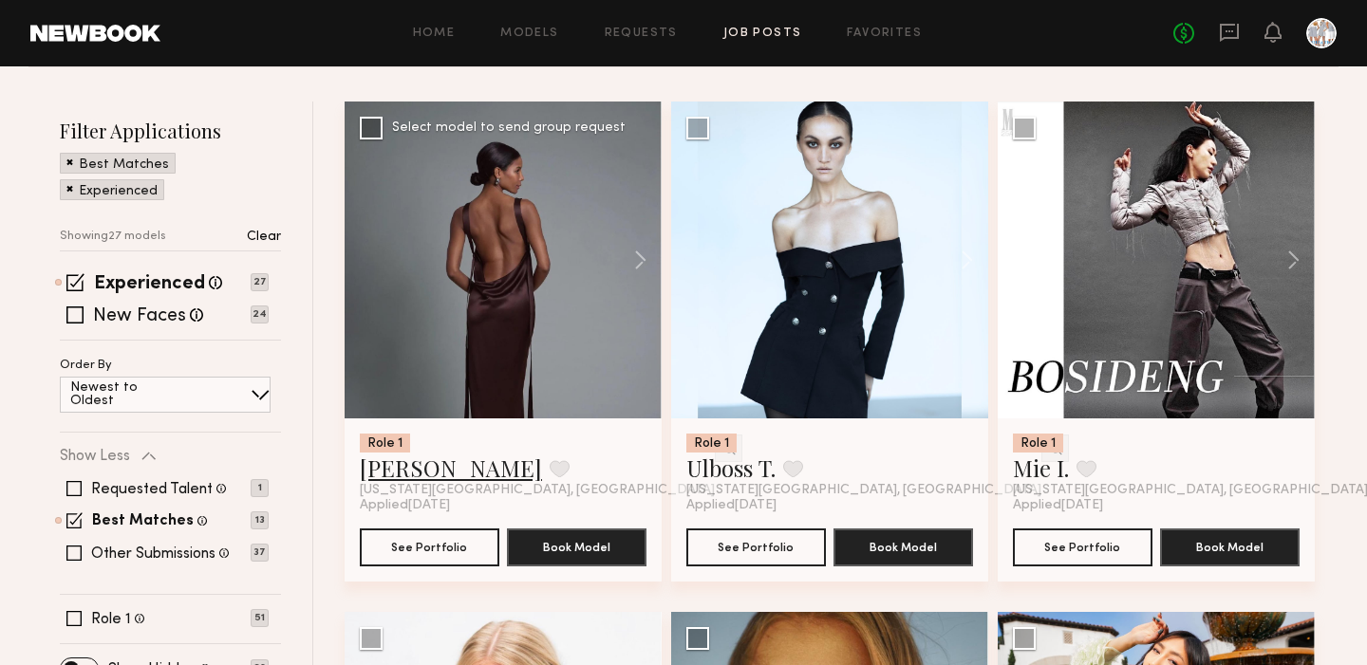
click at [390, 466] on link "June R." at bounding box center [451, 468] width 182 height 30
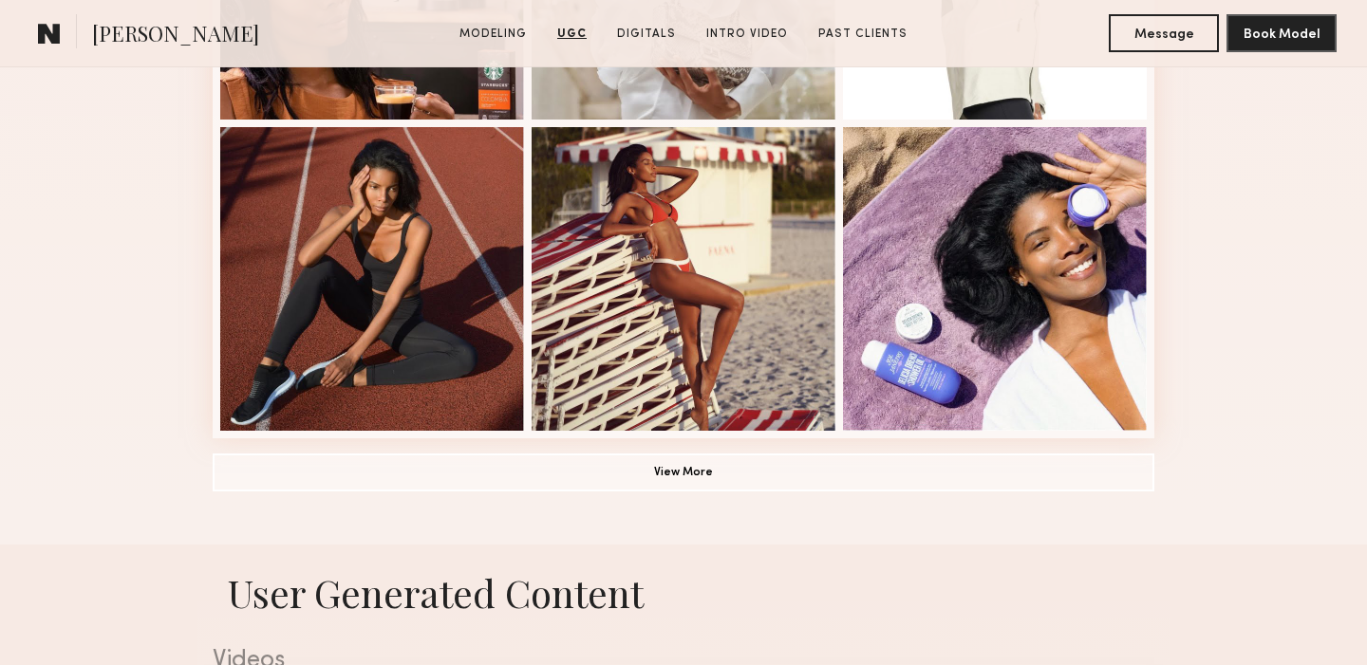
scroll to position [1362, 0]
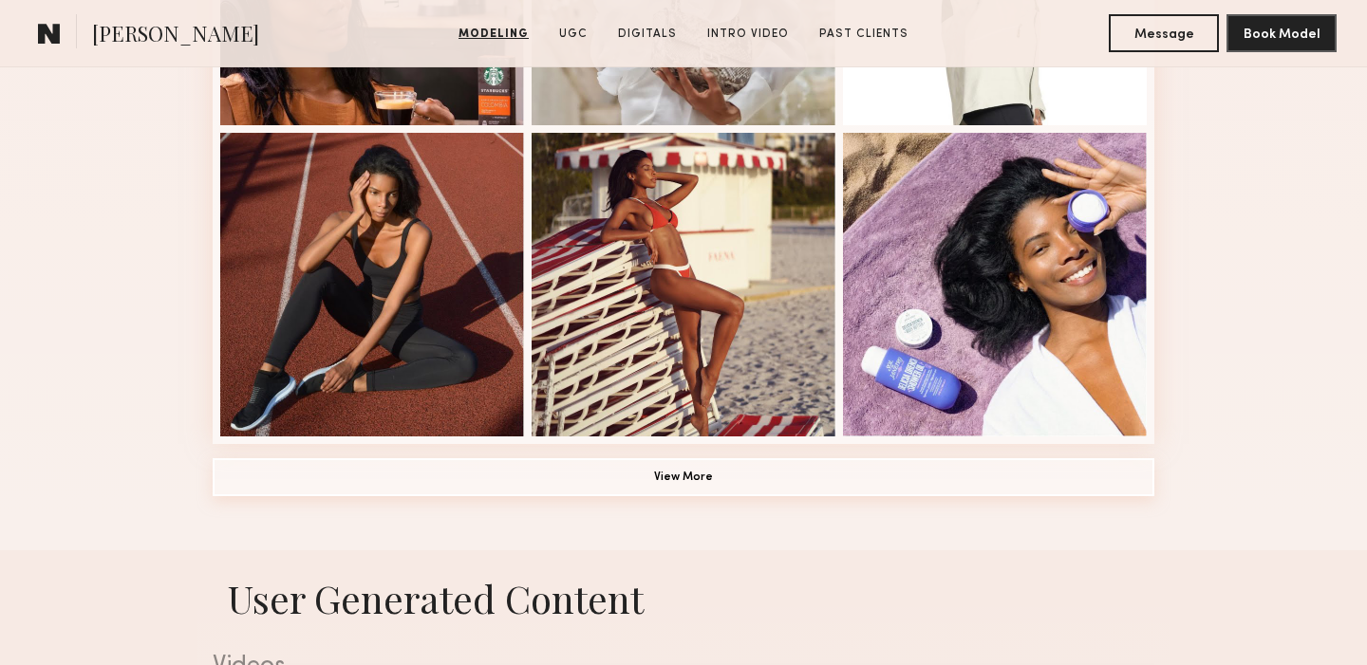
click at [678, 476] on button "View More" at bounding box center [684, 478] width 942 height 38
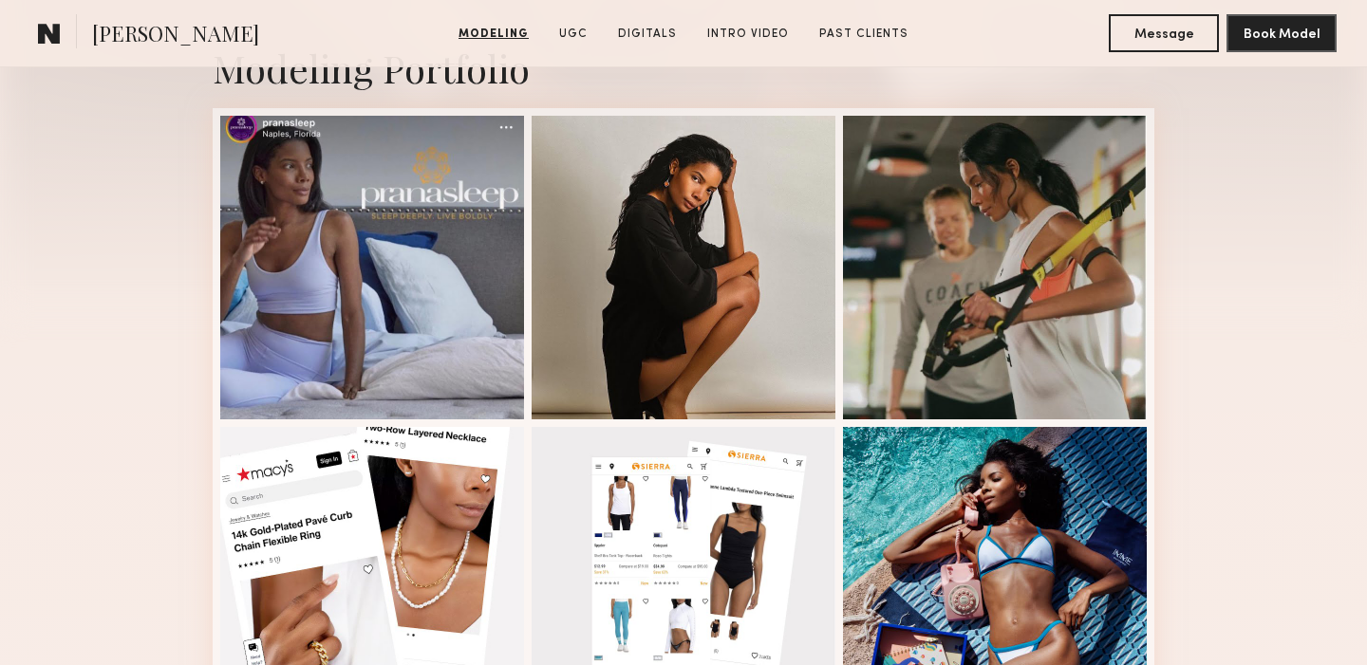
scroll to position [442, 0]
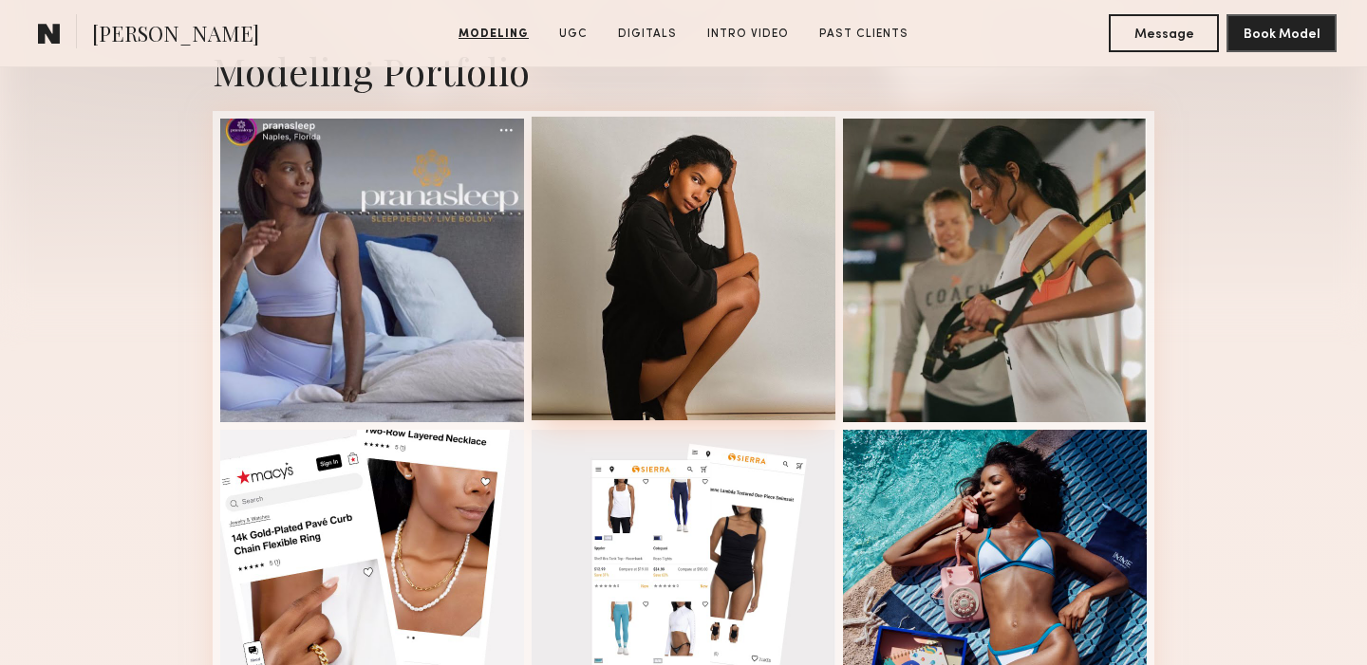
click at [668, 284] on div at bounding box center [684, 269] width 304 height 304
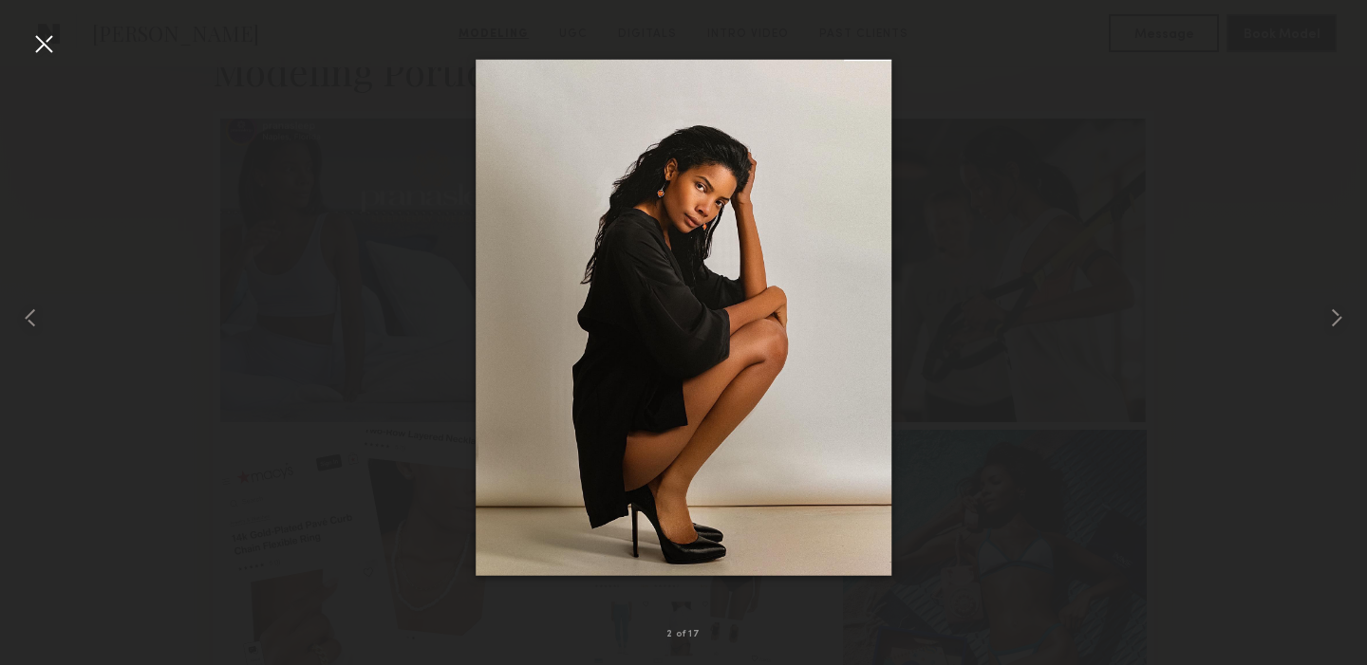
click at [45, 39] on div at bounding box center [43, 43] width 30 height 30
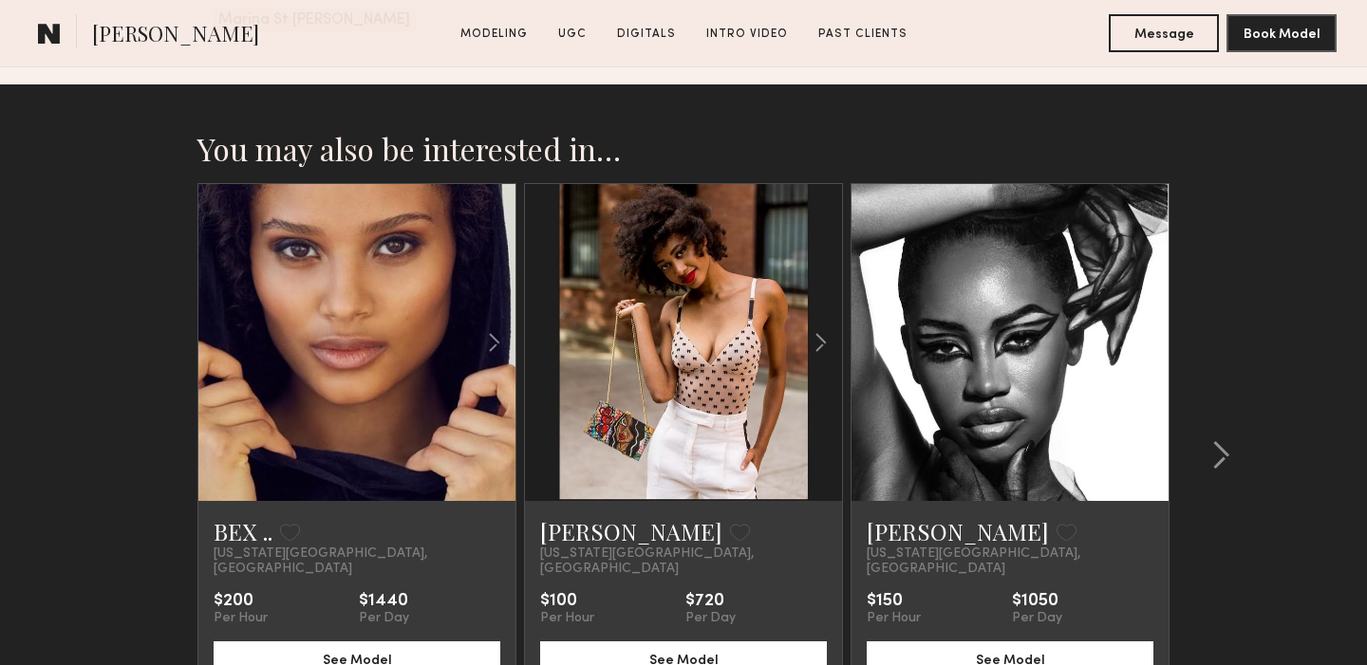
scroll to position [5076, 0]
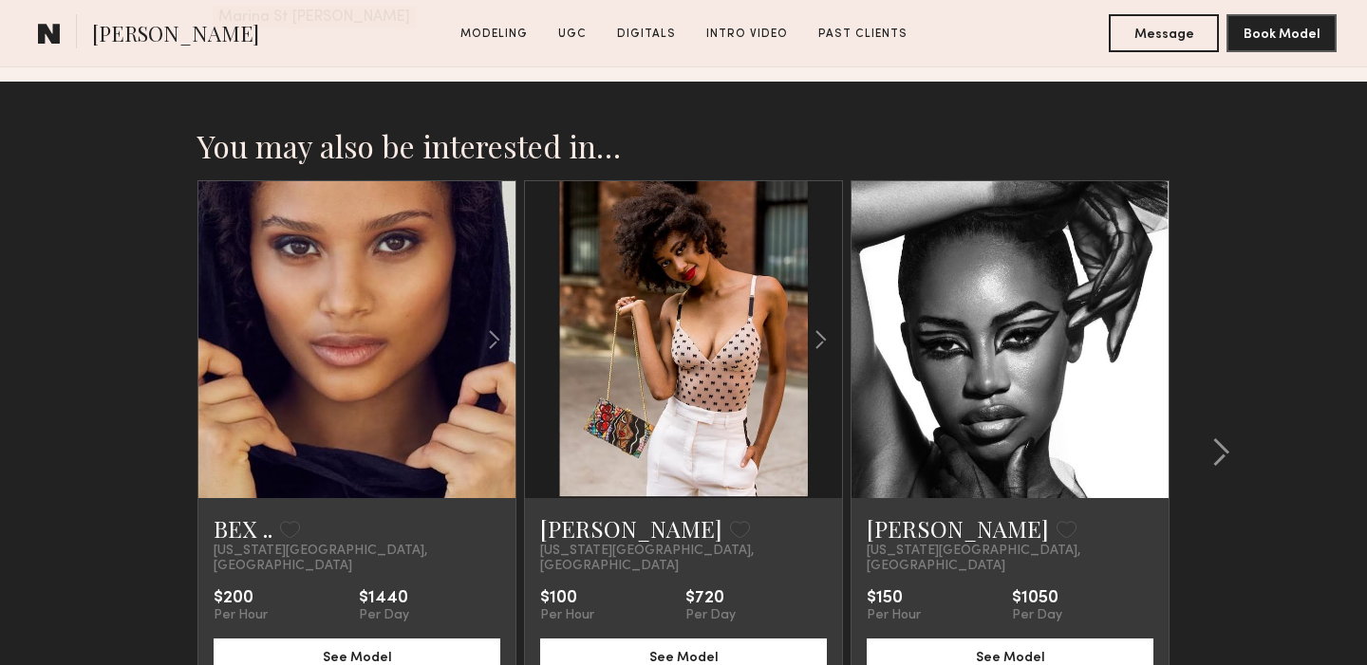
click at [375, 290] on link at bounding box center [357, 339] width 108 height 317
